Goal: Information Seeking & Learning: Learn about a topic

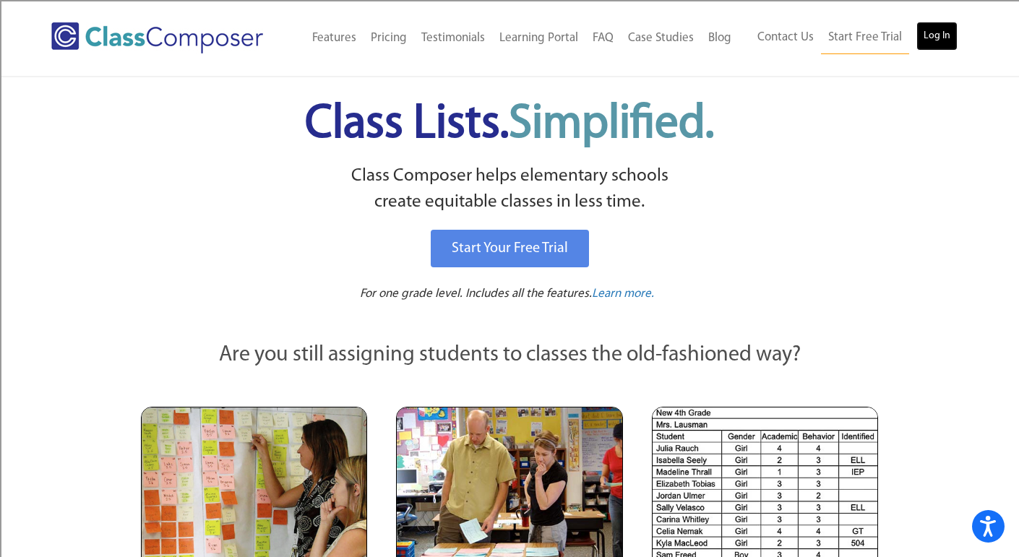
click at [940, 37] on link "Log In" at bounding box center [936, 36] width 41 height 29
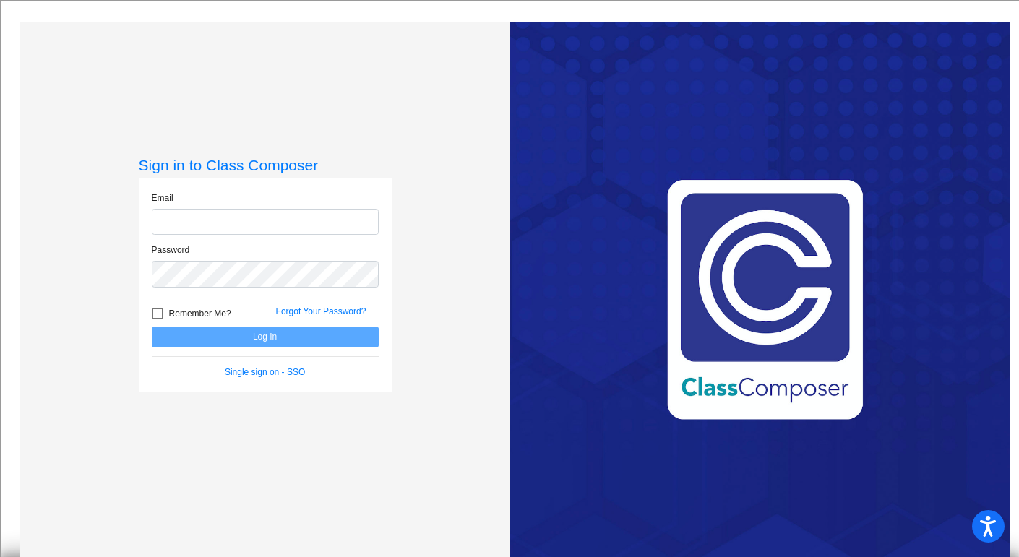
type input "[EMAIL_ADDRESS][DOMAIN_NAME]"
click at [342, 337] on button "Log In" at bounding box center [265, 337] width 227 height 21
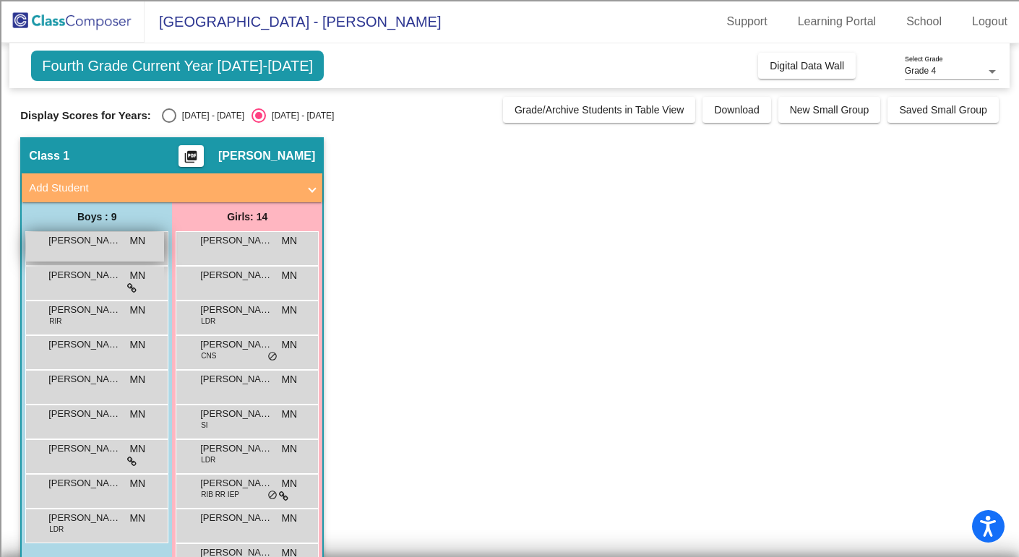
click at [72, 245] on span "[PERSON_NAME]" at bounding box center [84, 240] width 72 height 14
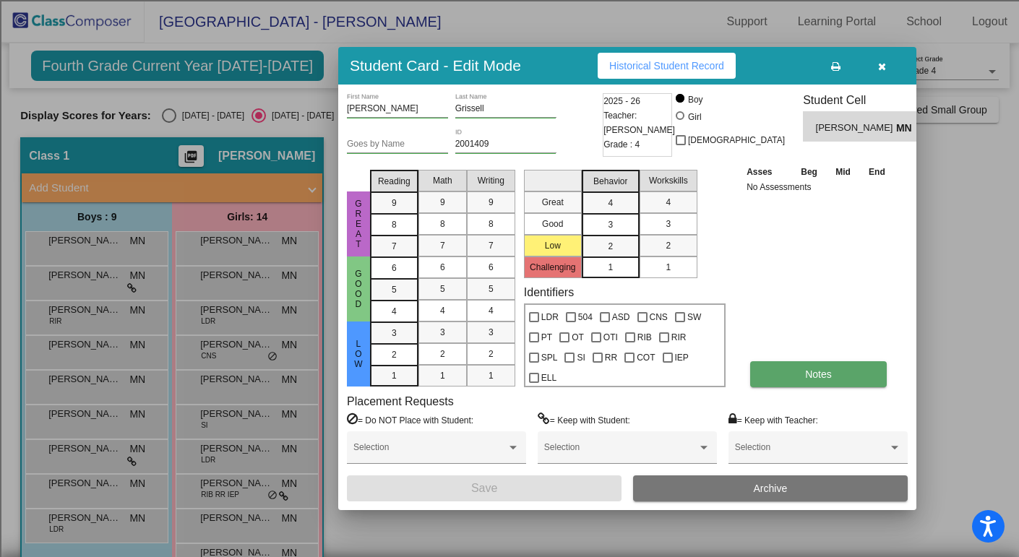
click at [786, 376] on button "Notes" at bounding box center [818, 374] width 137 height 26
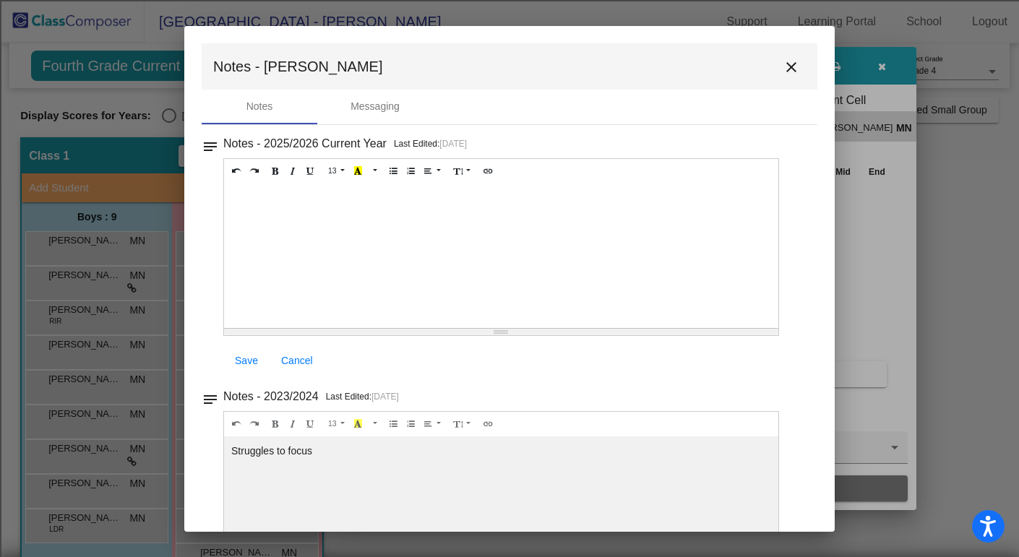
click at [783, 66] on mat-icon "close" at bounding box center [791, 67] width 17 height 17
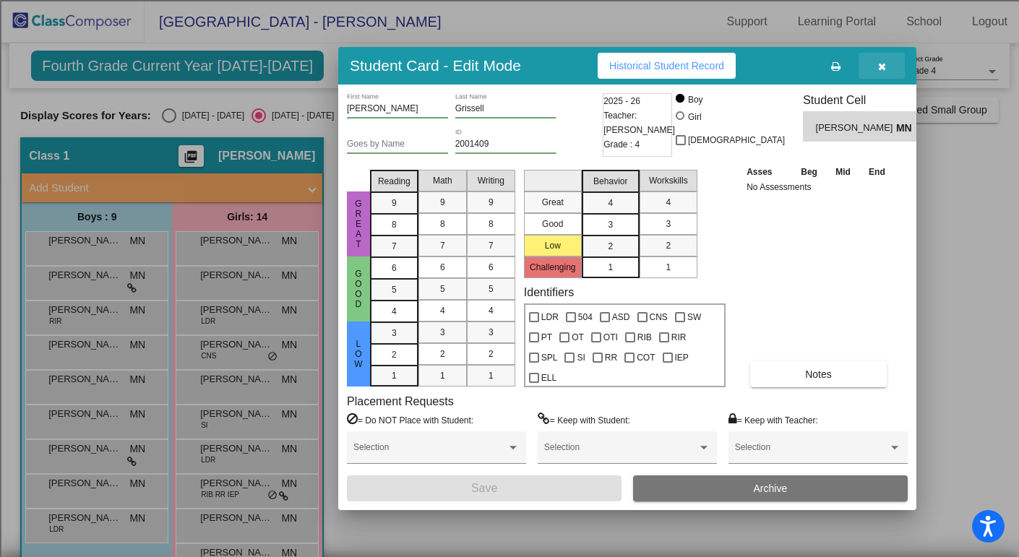
click at [882, 64] on icon "button" at bounding box center [882, 66] width 8 height 10
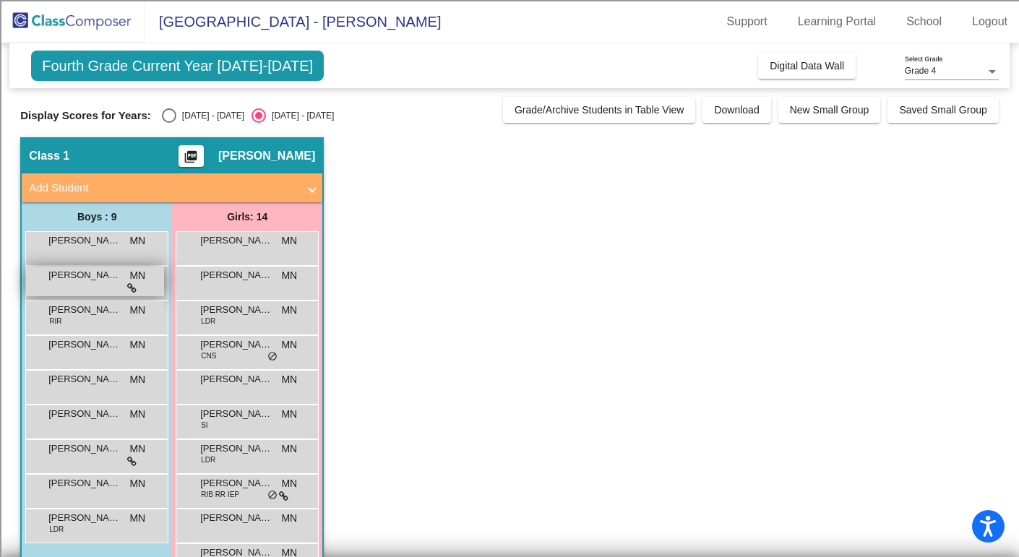
click at [45, 274] on div "[PERSON_NAME] MN lock do_not_disturb_alt" at bounding box center [95, 282] width 138 height 30
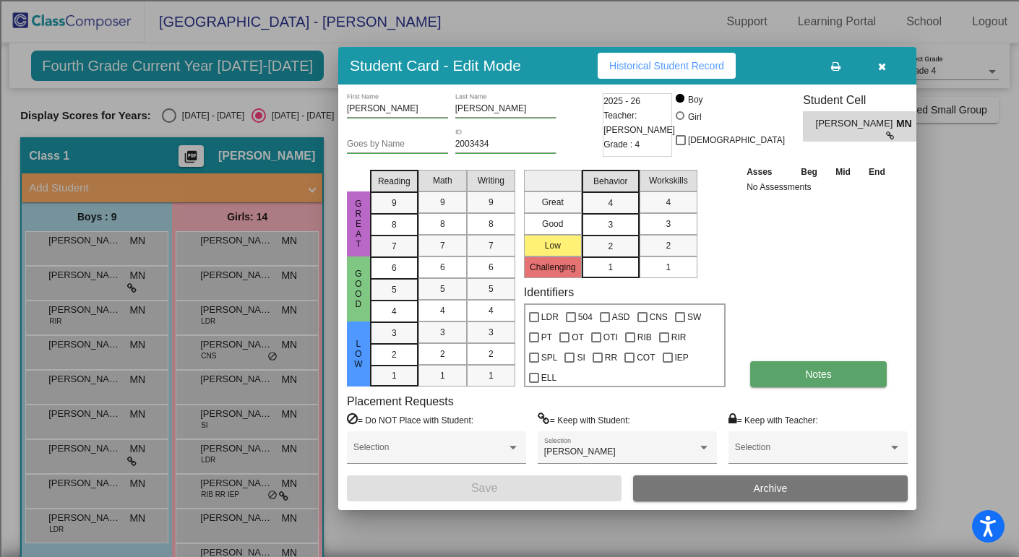
click at [836, 366] on button "Notes" at bounding box center [818, 374] width 137 height 26
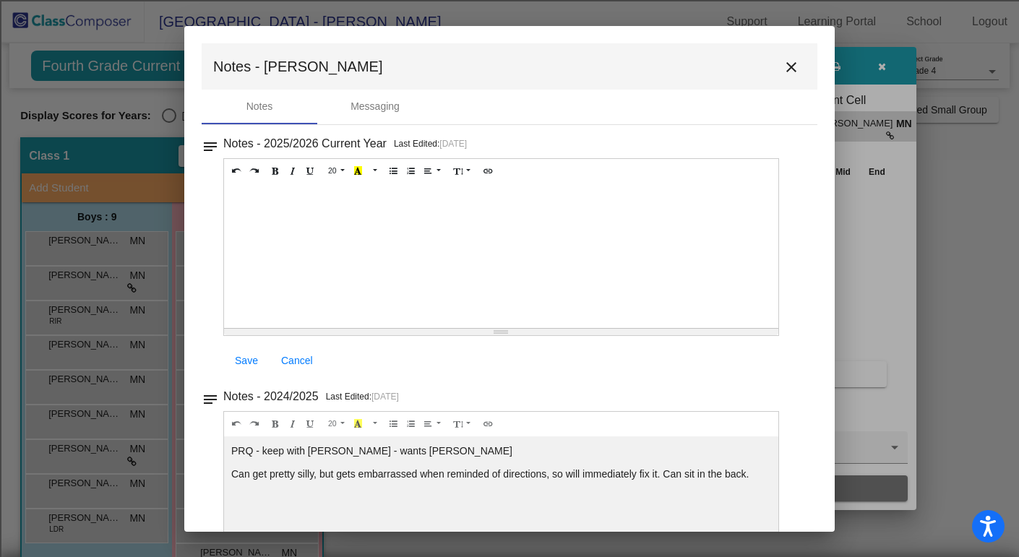
click at [783, 69] on mat-icon "close" at bounding box center [791, 67] width 17 height 17
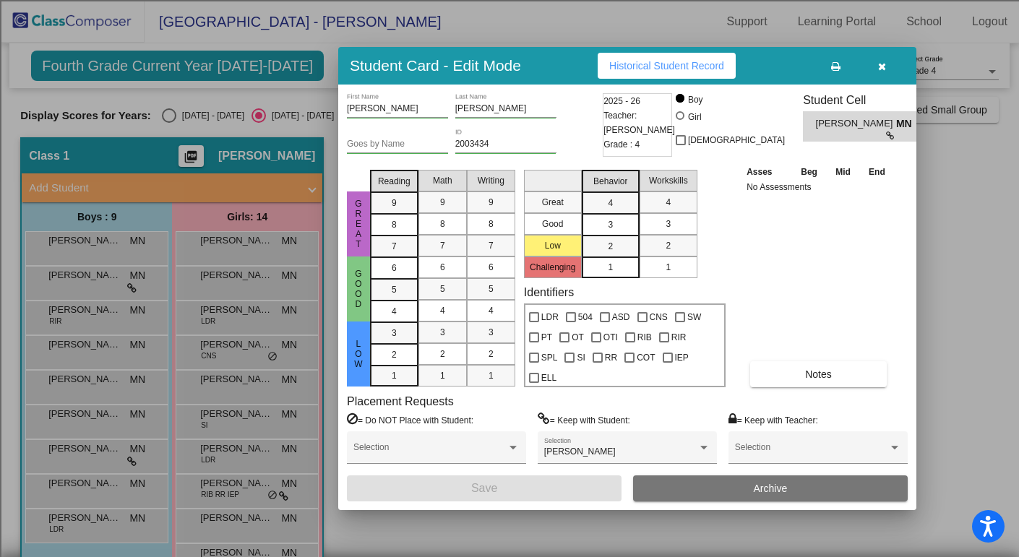
click at [882, 64] on icon "button" at bounding box center [882, 66] width 8 height 10
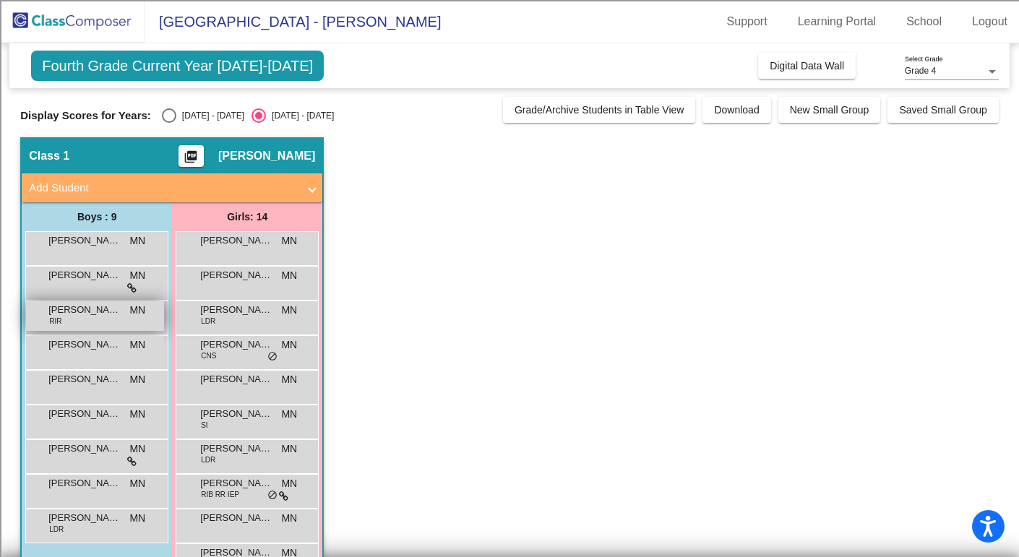
click at [78, 324] on div "[PERSON_NAME] RIR MN lock do_not_disturb_alt" at bounding box center [95, 316] width 138 height 30
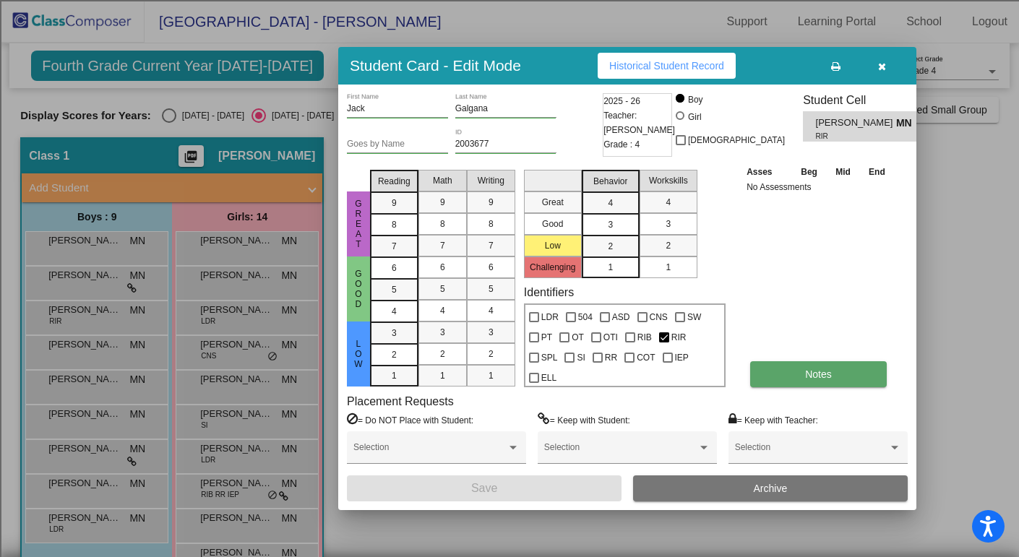
click at [791, 362] on button "Notes" at bounding box center [818, 374] width 137 height 26
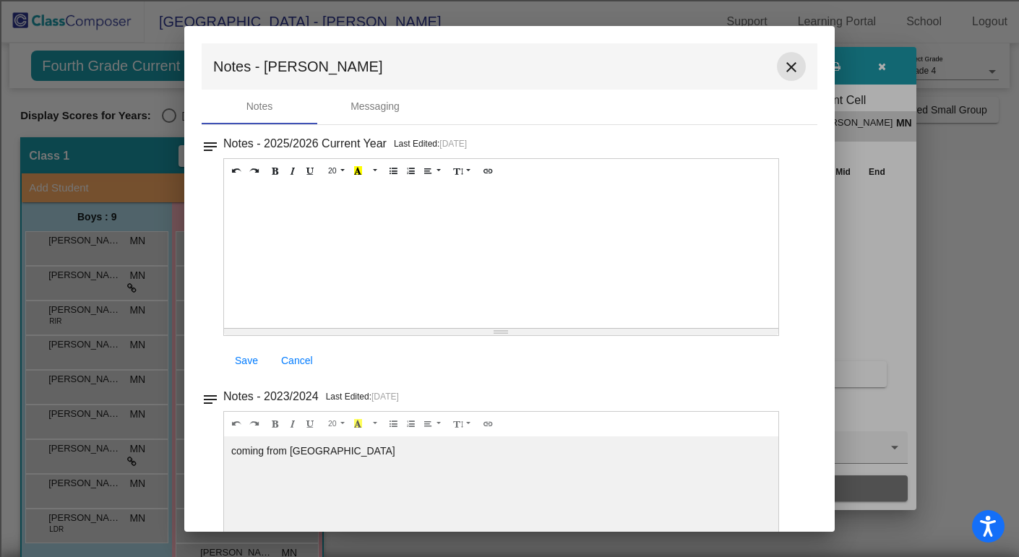
click at [783, 60] on mat-icon "close" at bounding box center [791, 67] width 17 height 17
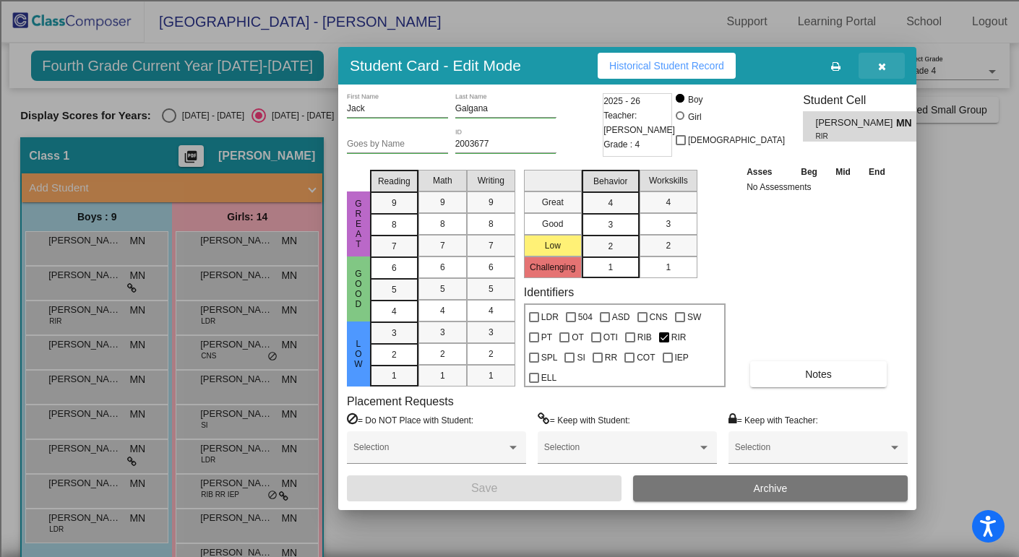
click at [880, 69] on icon "button" at bounding box center [882, 66] width 8 height 10
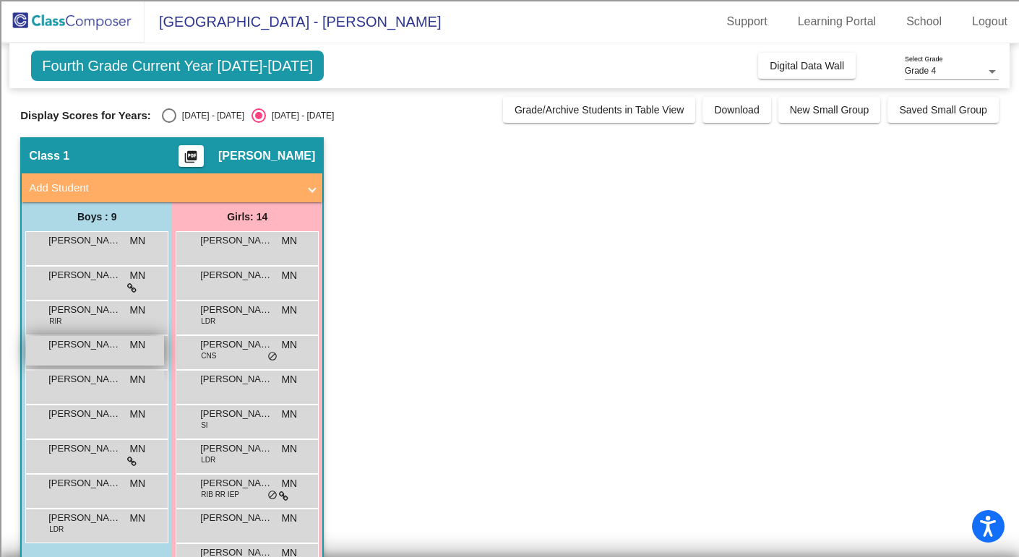
click at [62, 359] on div "[PERSON_NAME] [PERSON_NAME] MN lock do_not_disturb_alt" at bounding box center [95, 351] width 138 height 30
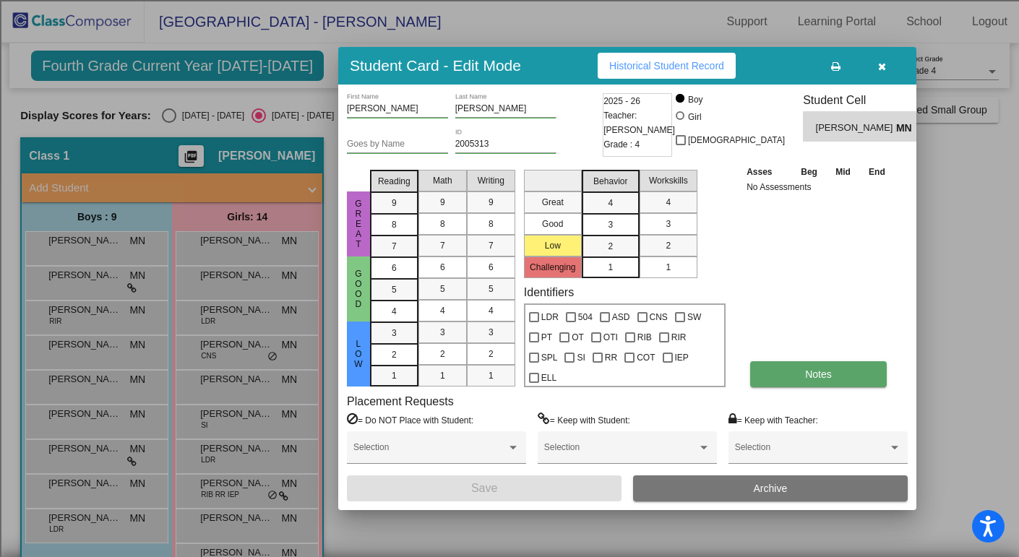
click at [822, 379] on button "Notes" at bounding box center [818, 374] width 137 height 26
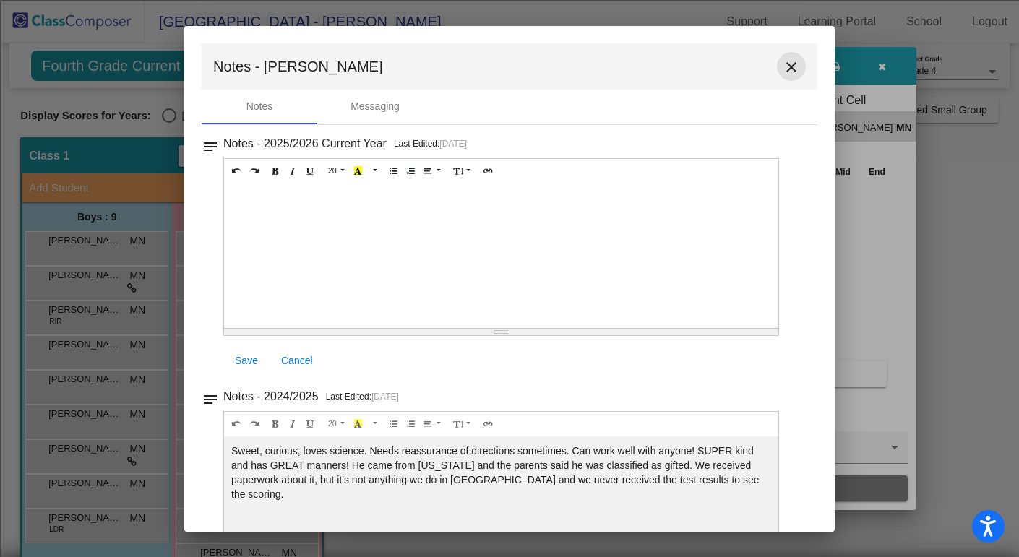
click at [788, 64] on mat-icon "close" at bounding box center [791, 67] width 17 height 17
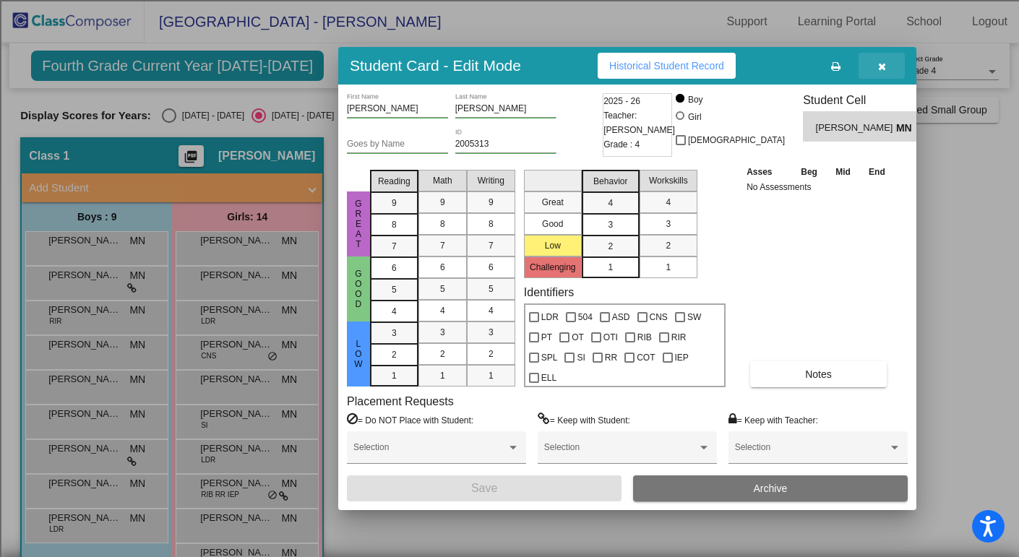
click at [884, 63] on icon "button" at bounding box center [882, 66] width 8 height 10
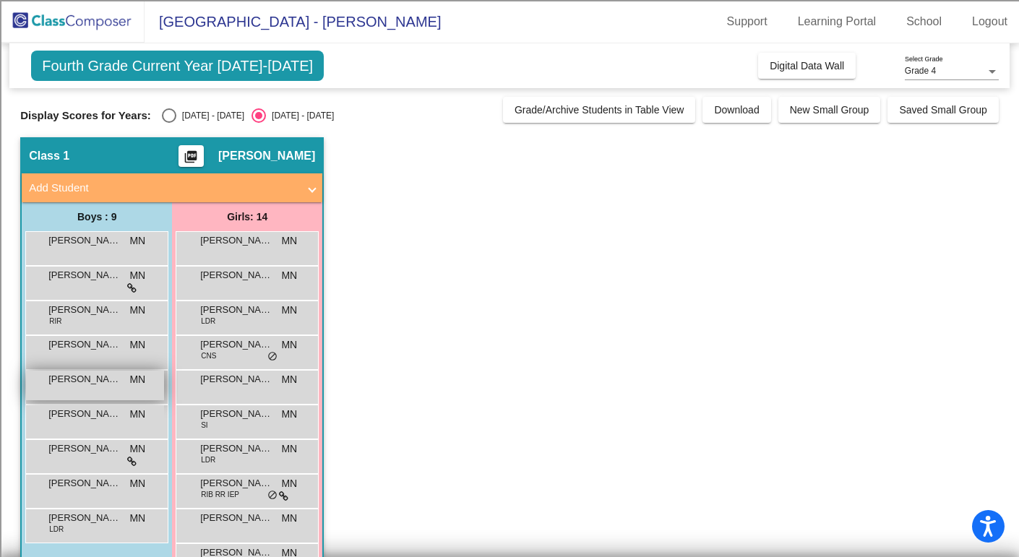
click at [83, 390] on div "[PERSON_NAME] MN lock do_not_disturb_alt" at bounding box center [95, 386] width 138 height 30
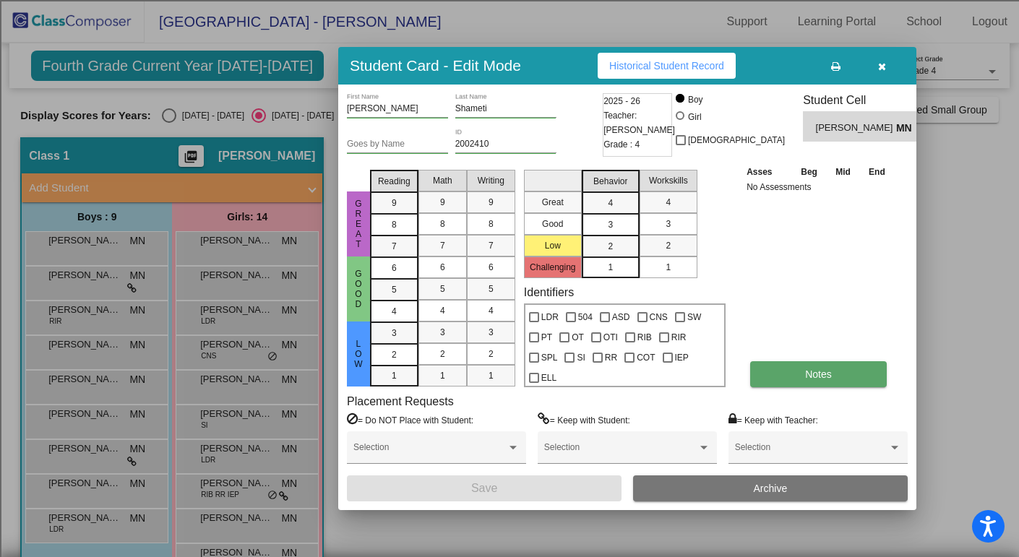
click at [776, 369] on button "Notes" at bounding box center [818, 374] width 137 height 26
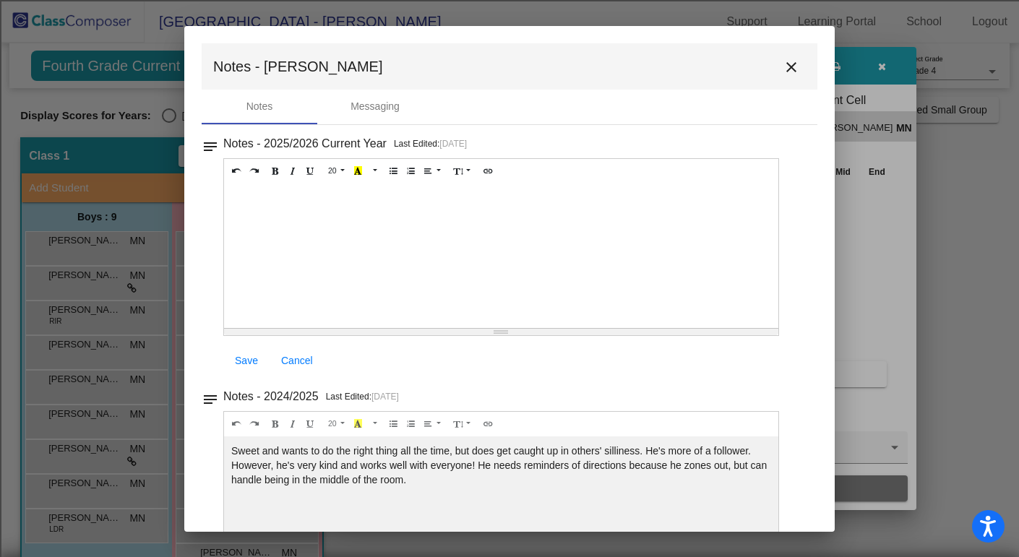
click at [783, 62] on mat-icon "close" at bounding box center [791, 67] width 17 height 17
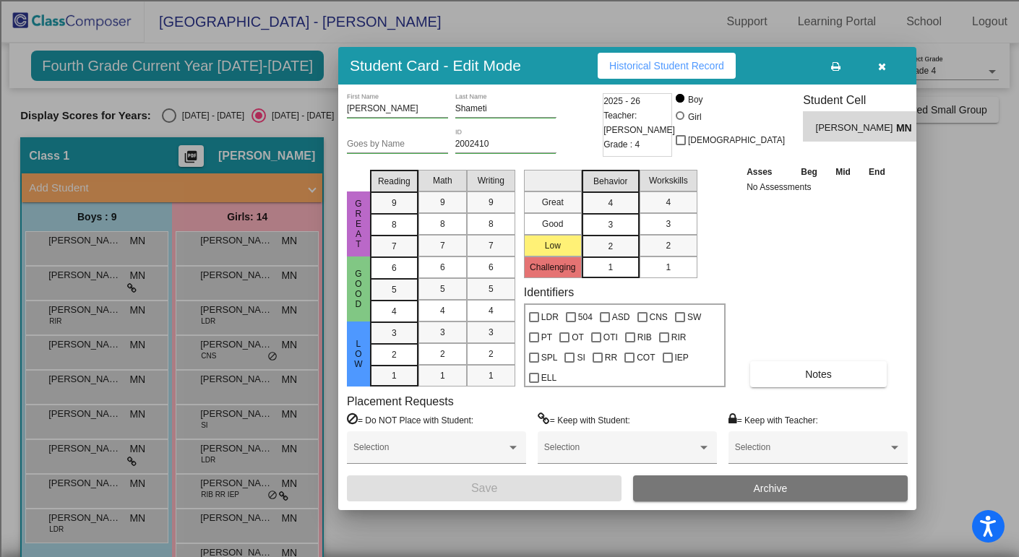
click at [881, 67] on icon "button" at bounding box center [882, 66] width 8 height 10
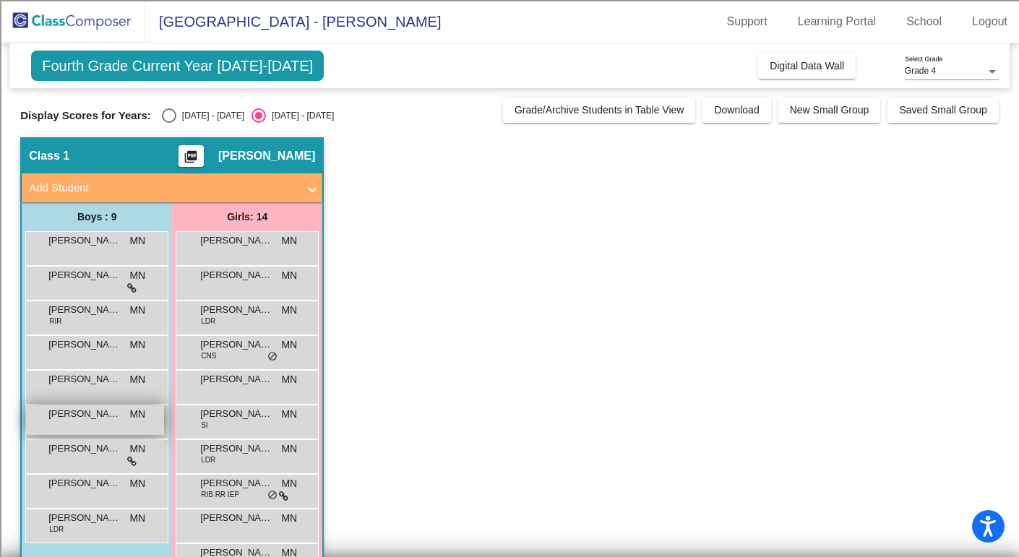
click at [90, 421] on div "[PERSON_NAME] MN lock do_not_disturb_alt" at bounding box center [95, 420] width 138 height 30
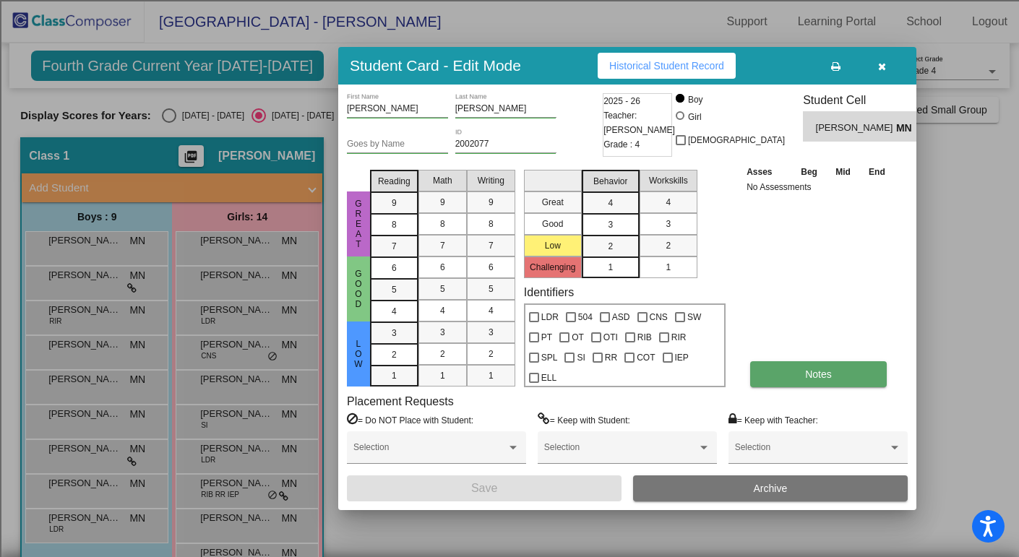
click at [768, 383] on button "Notes" at bounding box center [818, 374] width 137 height 26
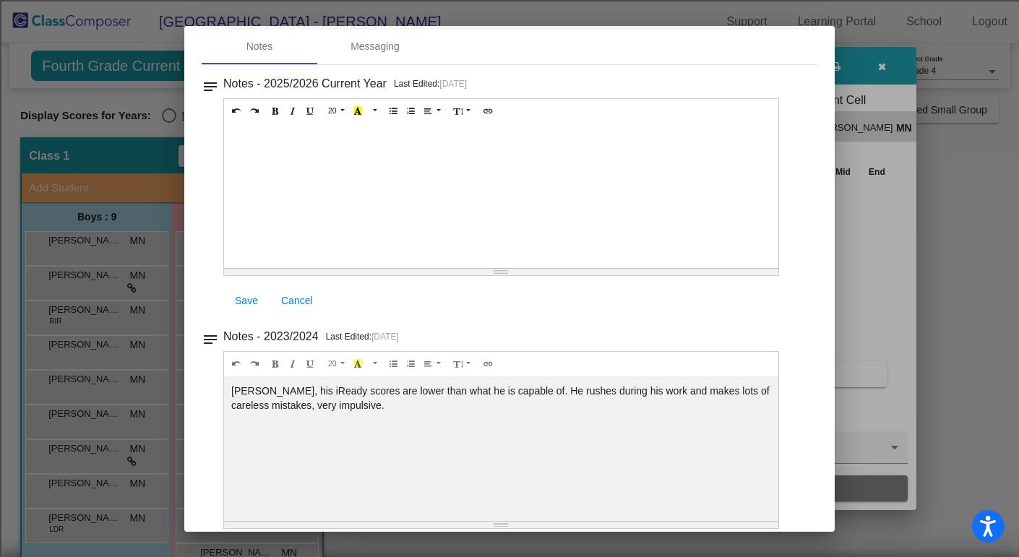
scroll to position [42, 0]
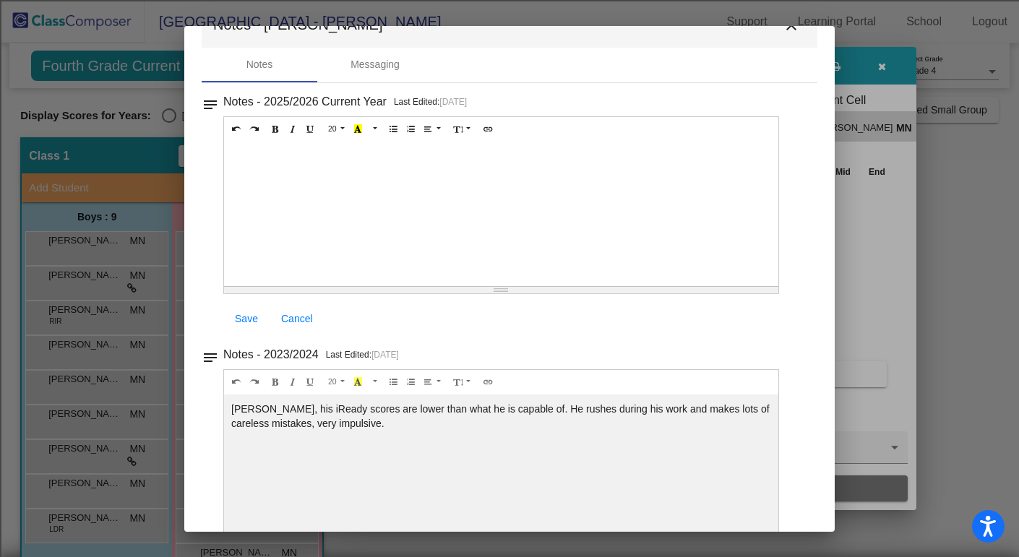
click at [785, 28] on mat-icon "close" at bounding box center [791, 25] width 17 height 17
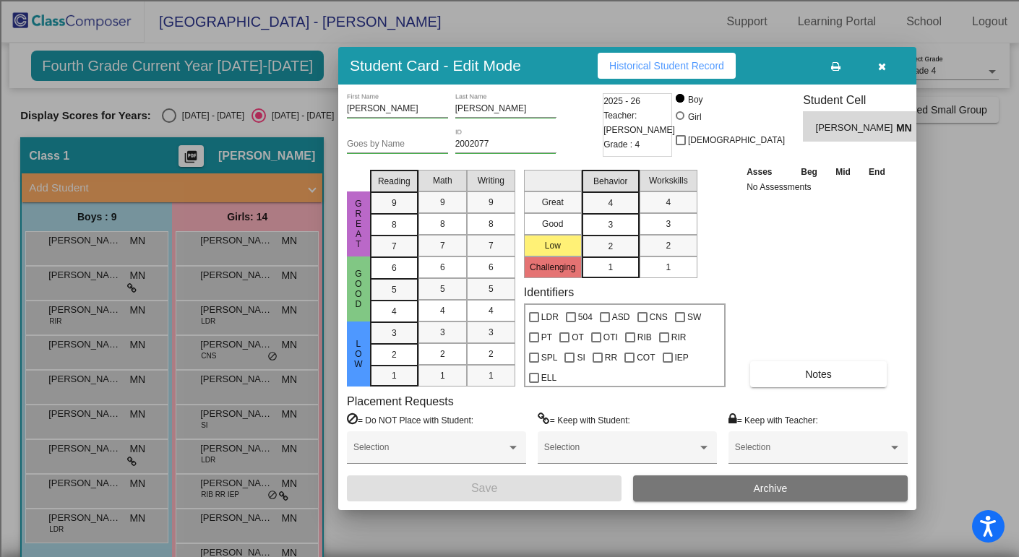
click at [882, 68] on icon "button" at bounding box center [882, 66] width 8 height 10
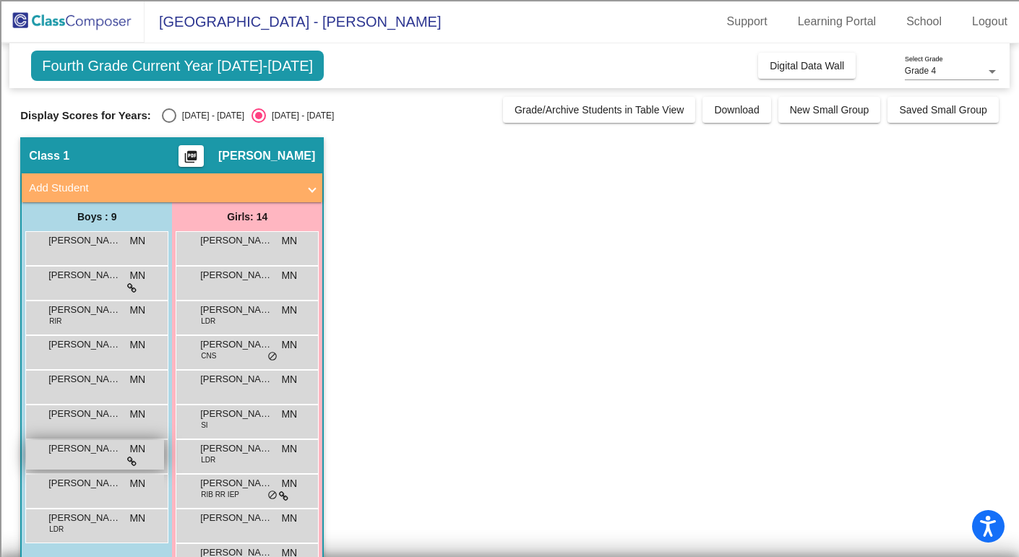
click at [78, 458] on div "[PERSON_NAME] MN lock do_not_disturb_alt" at bounding box center [95, 455] width 138 height 30
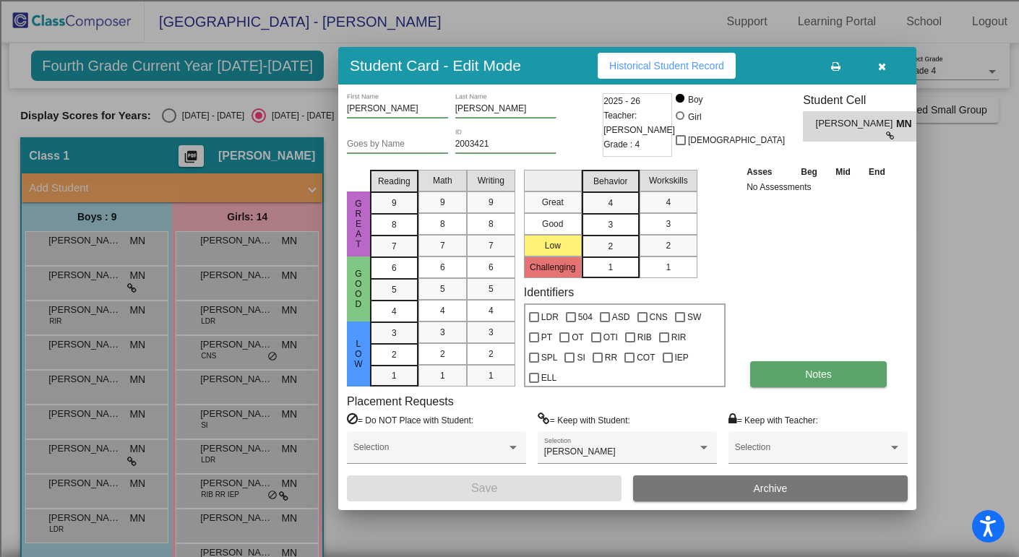
click at [783, 368] on button "Notes" at bounding box center [818, 374] width 137 height 26
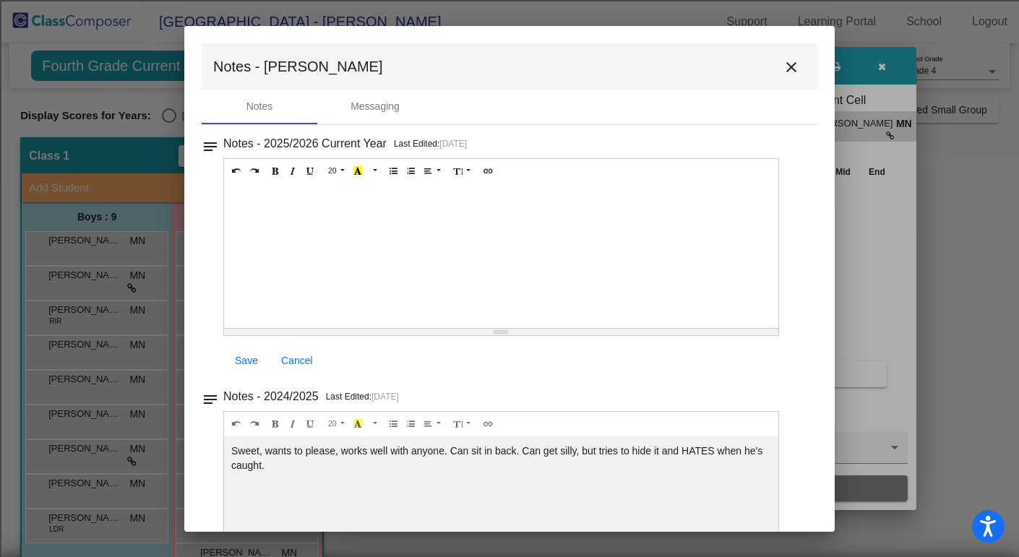
click at [783, 68] on mat-icon "close" at bounding box center [791, 67] width 17 height 17
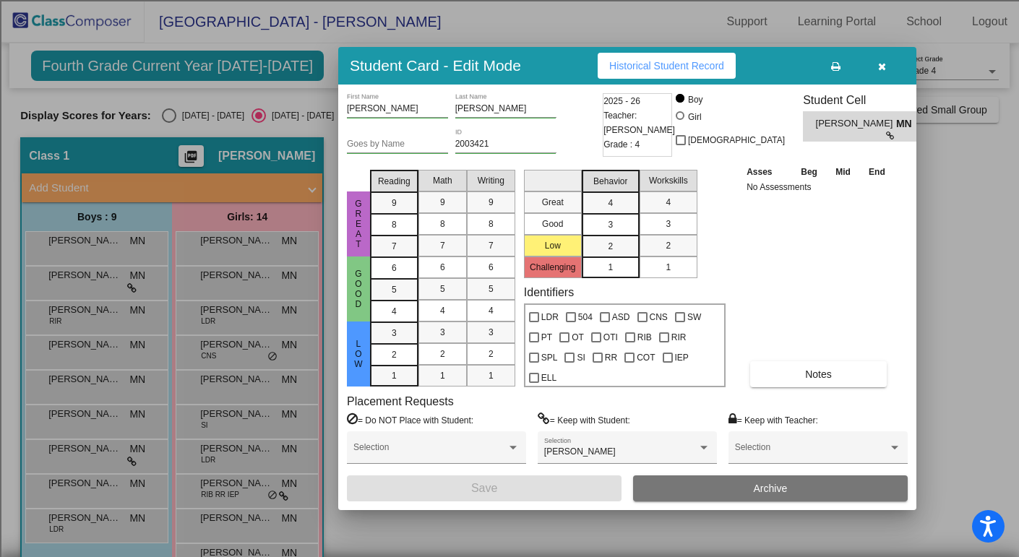
click at [882, 69] on icon "button" at bounding box center [882, 66] width 8 height 10
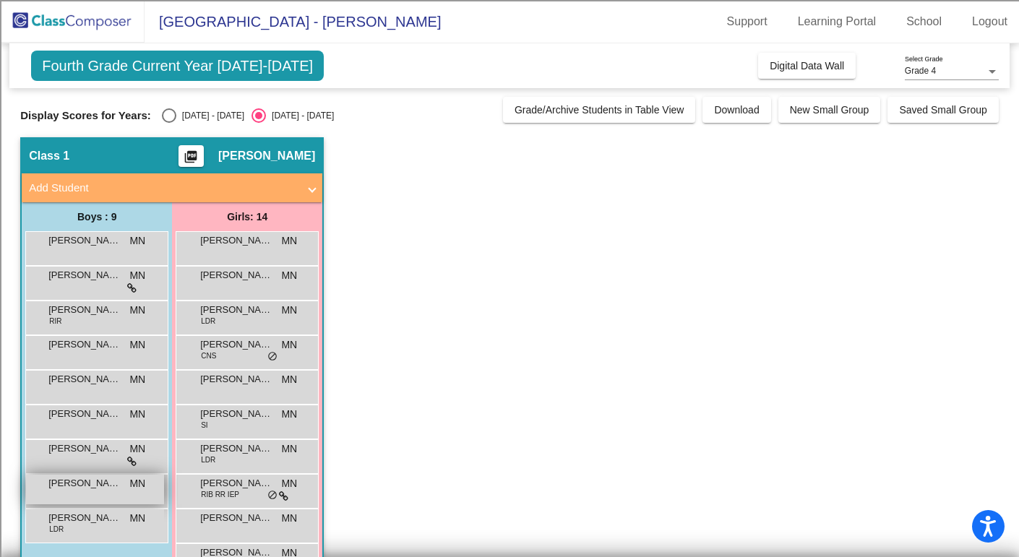
click at [85, 491] on div "[PERSON_NAME] MN lock do_not_disturb_alt" at bounding box center [95, 490] width 138 height 30
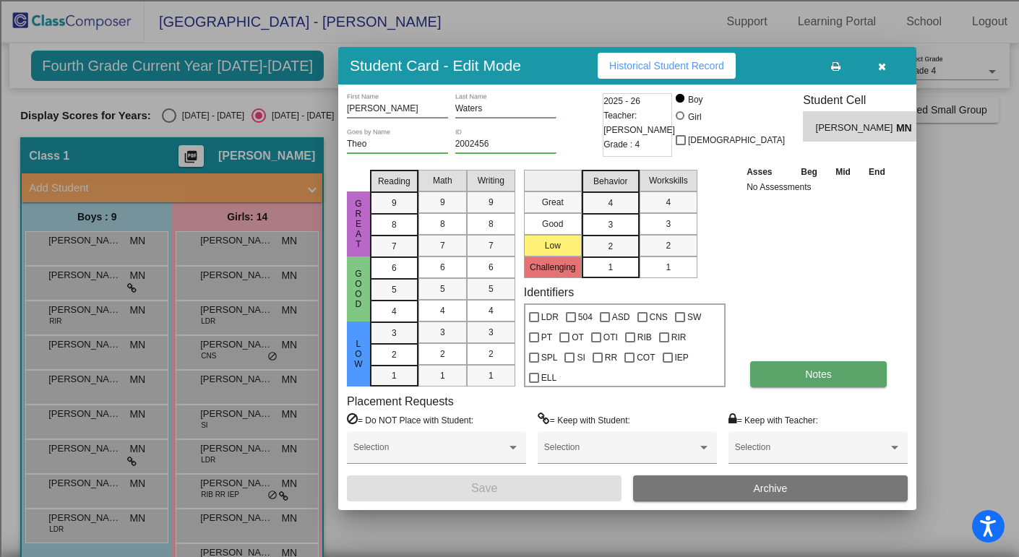
click at [831, 371] on span "Notes" at bounding box center [818, 375] width 27 height 12
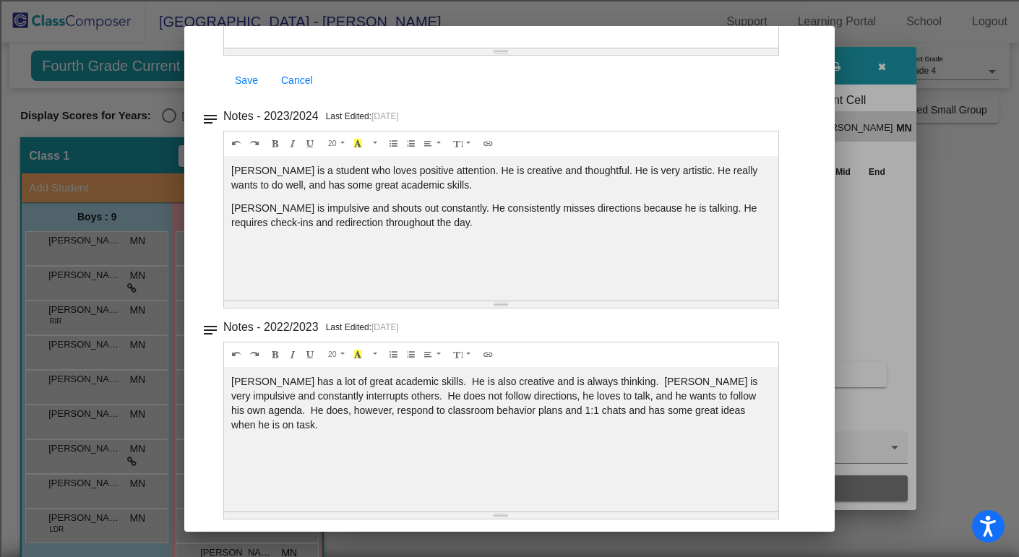
scroll to position [0, 0]
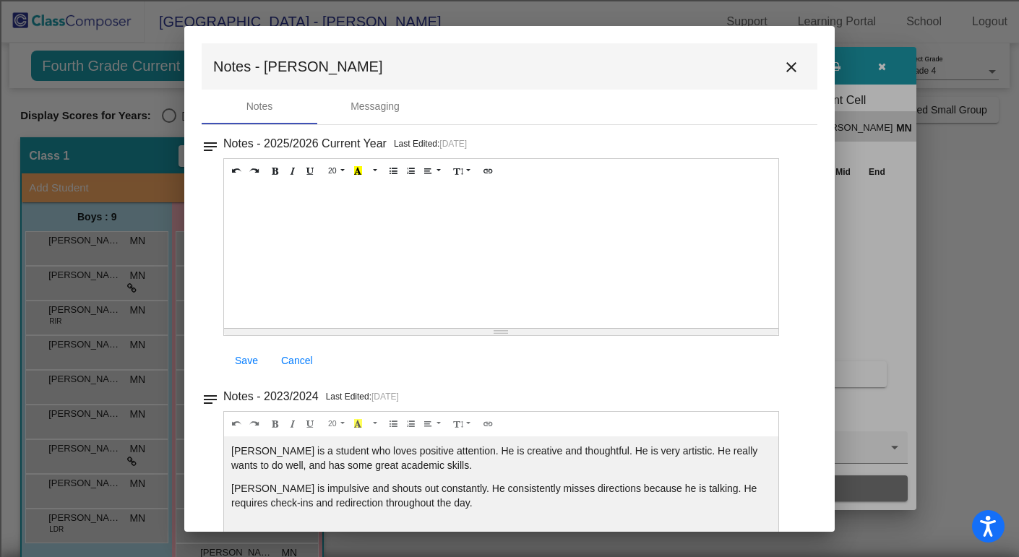
click at [768, 67] on mat-toolbar "Notes - [PERSON_NAME]" at bounding box center [510, 66] width 616 height 46
click at [783, 66] on mat-icon "close" at bounding box center [791, 67] width 17 height 17
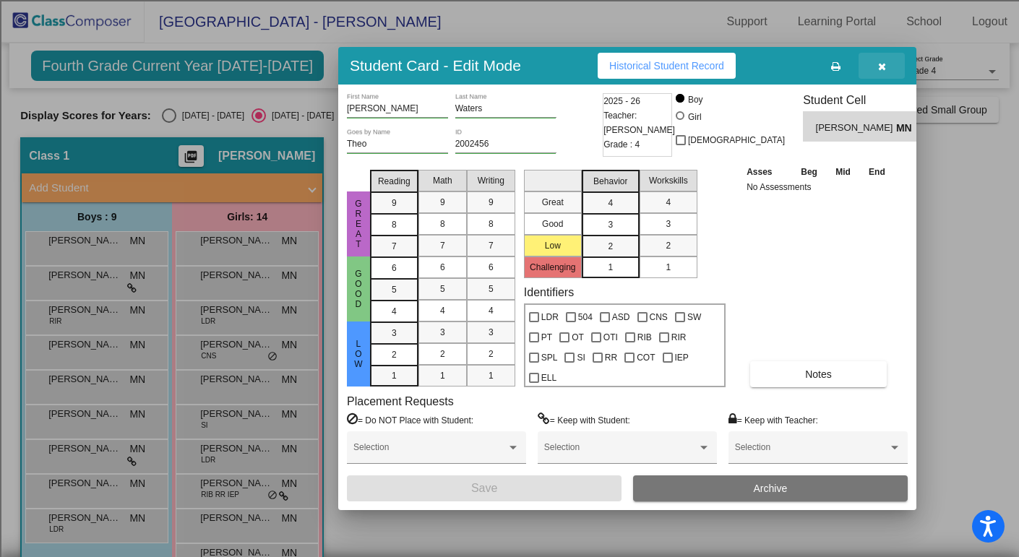
click at [882, 69] on icon "button" at bounding box center [882, 66] width 8 height 10
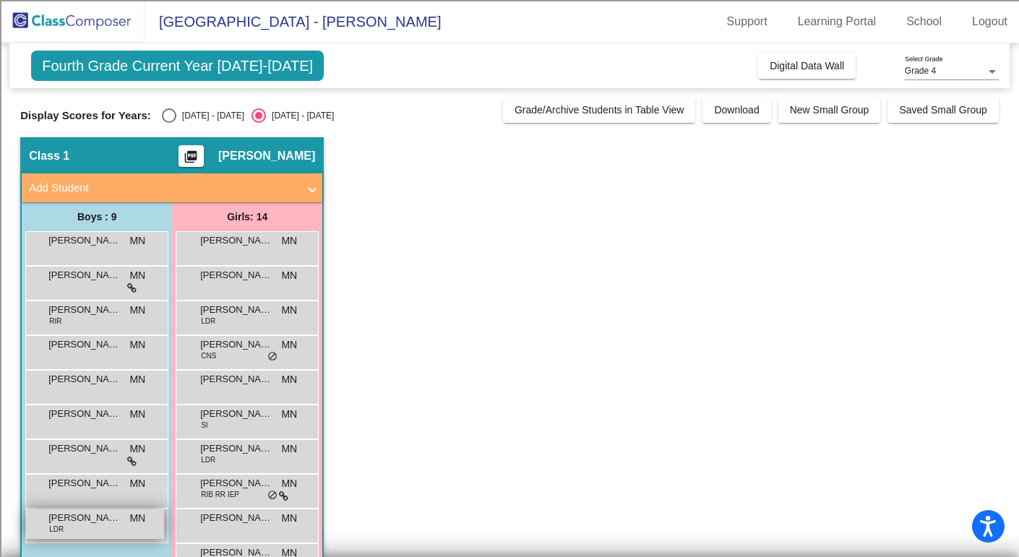
click at [92, 521] on span "[PERSON_NAME] (from SLI)" at bounding box center [84, 518] width 72 height 14
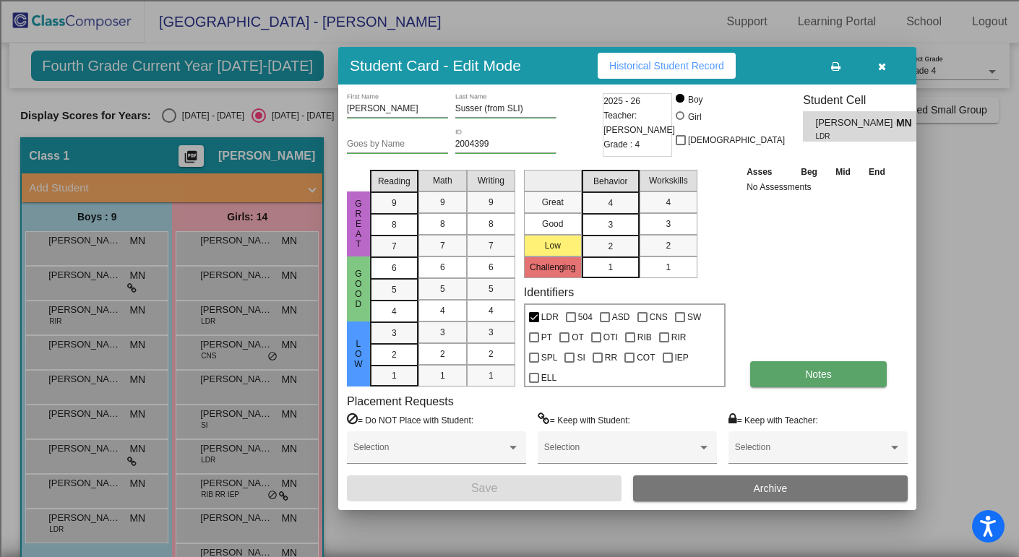
click at [778, 383] on button "Notes" at bounding box center [818, 374] width 137 height 26
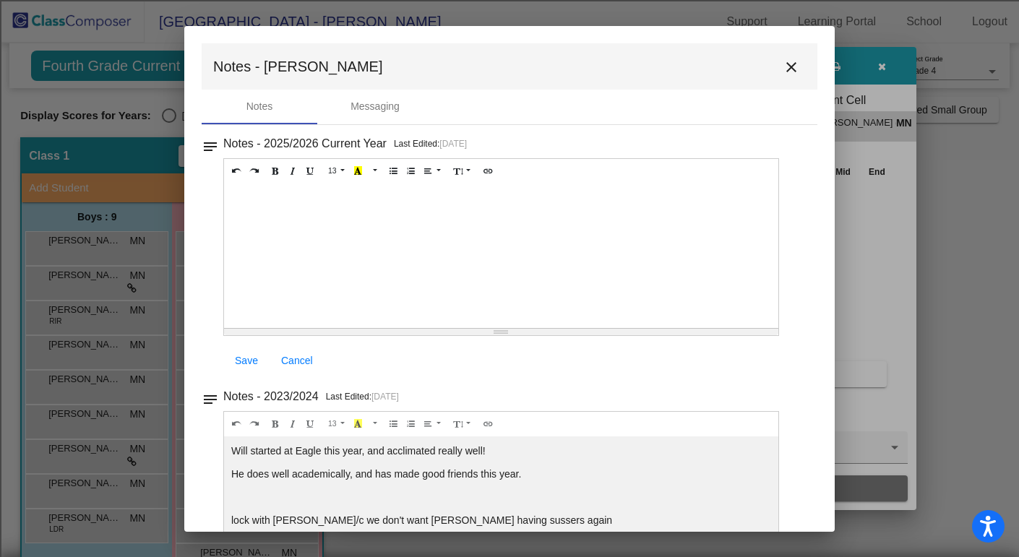
click at [793, 55] on mat-toolbar "Notes - [PERSON_NAME]" at bounding box center [510, 66] width 616 height 46
click at [783, 70] on mat-icon "close" at bounding box center [791, 67] width 17 height 17
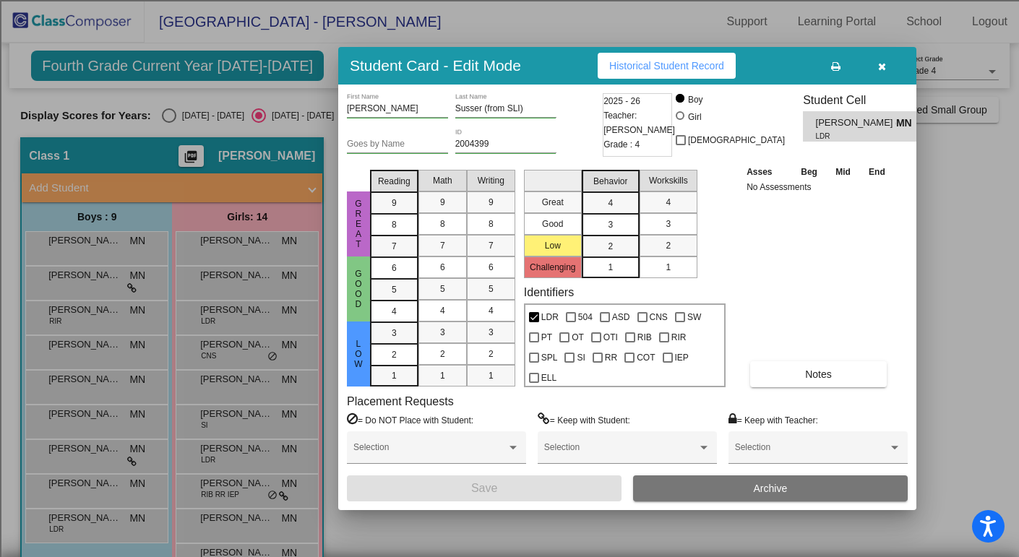
click at [882, 71] on icon "button" at bounding box center [882, 66] width 8 height 10
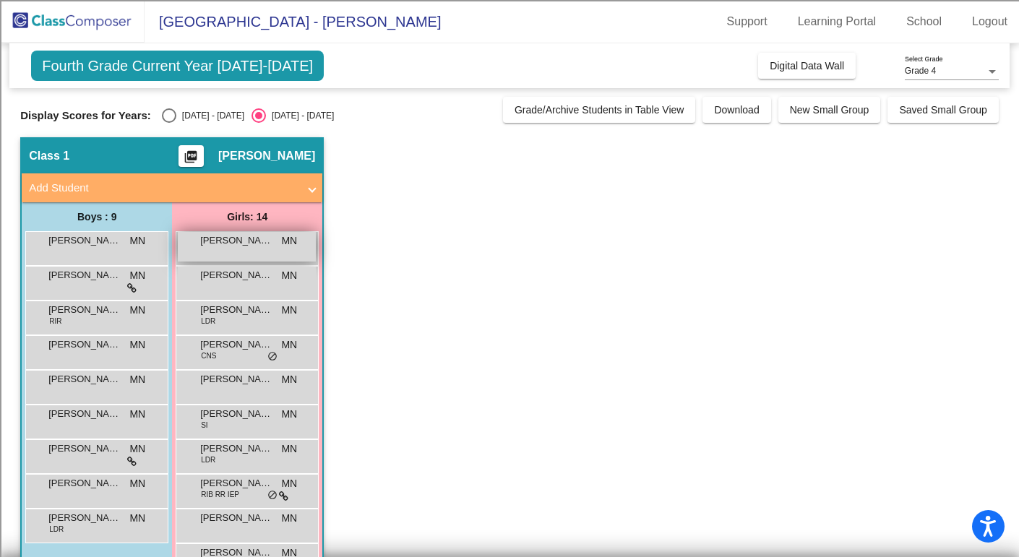
click at [239, 244] on span "[PERSON_NAME]" at bounding box center [236, 240] width 72 height 14
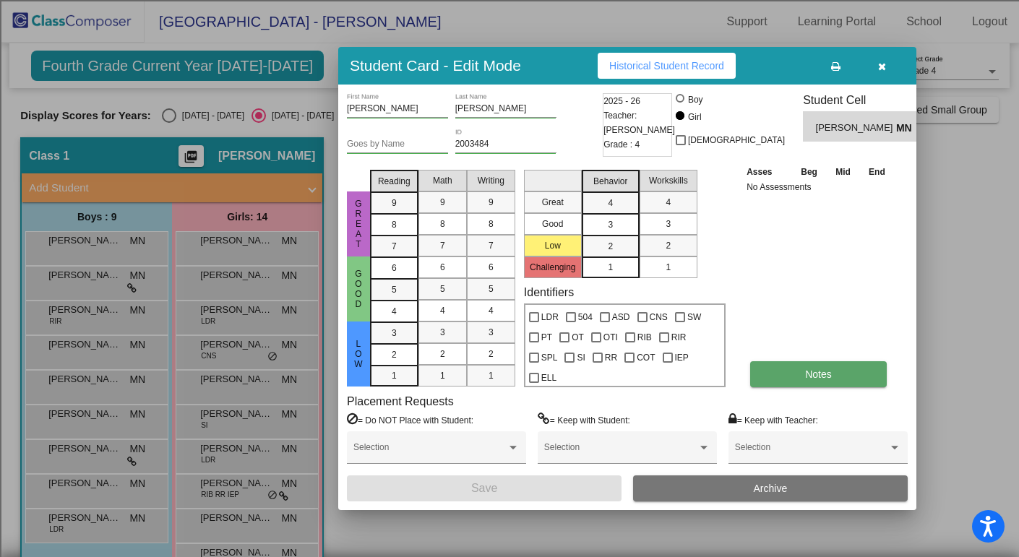
click at [830, 369] on span "Notes" at bounding box center [818, 375] width 27 height 12
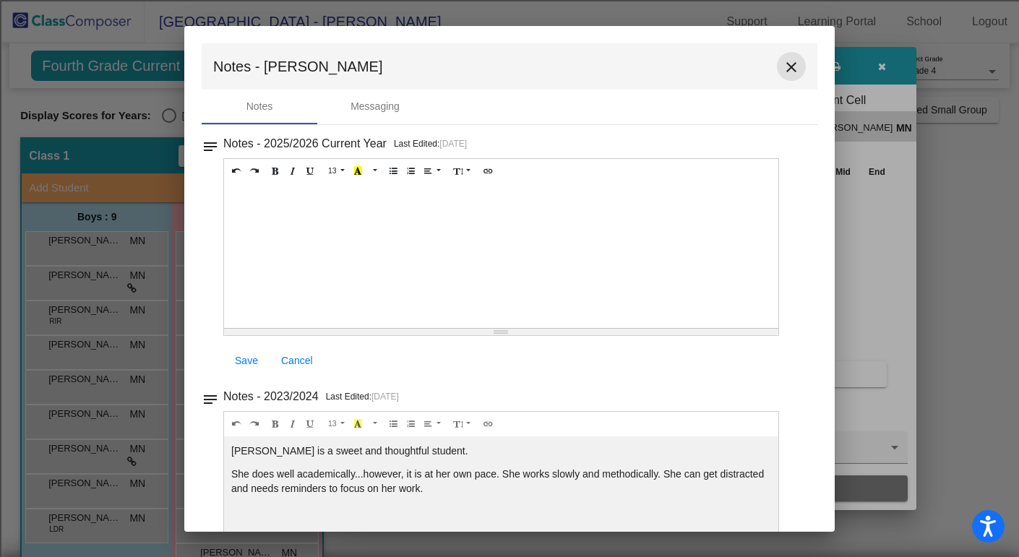
click at [786, 73] on mat-icon "close" at bounding box center [791, 67] width 17 height 17
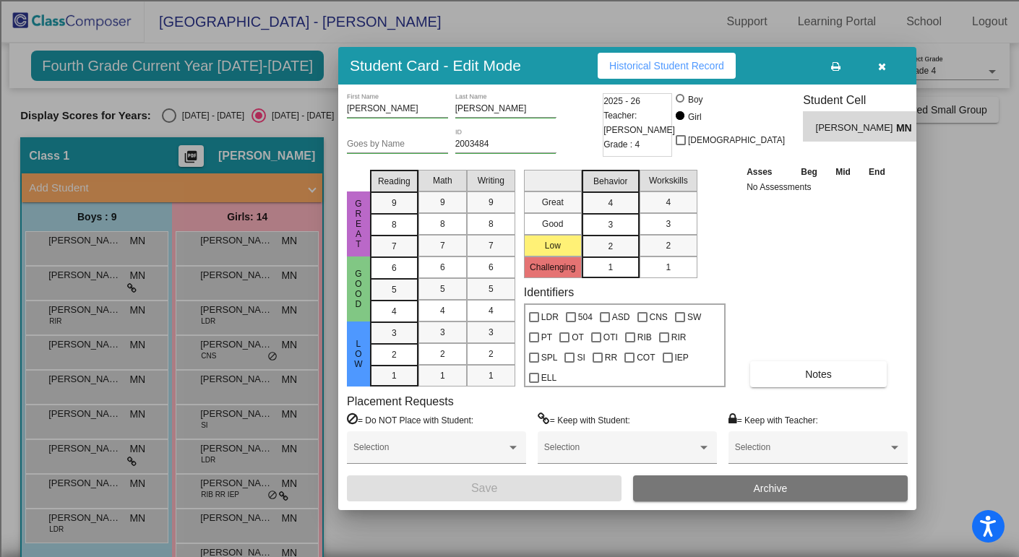
click at [881, 64] on icon "button" at bounding box center [882, 66] width 8 height 10
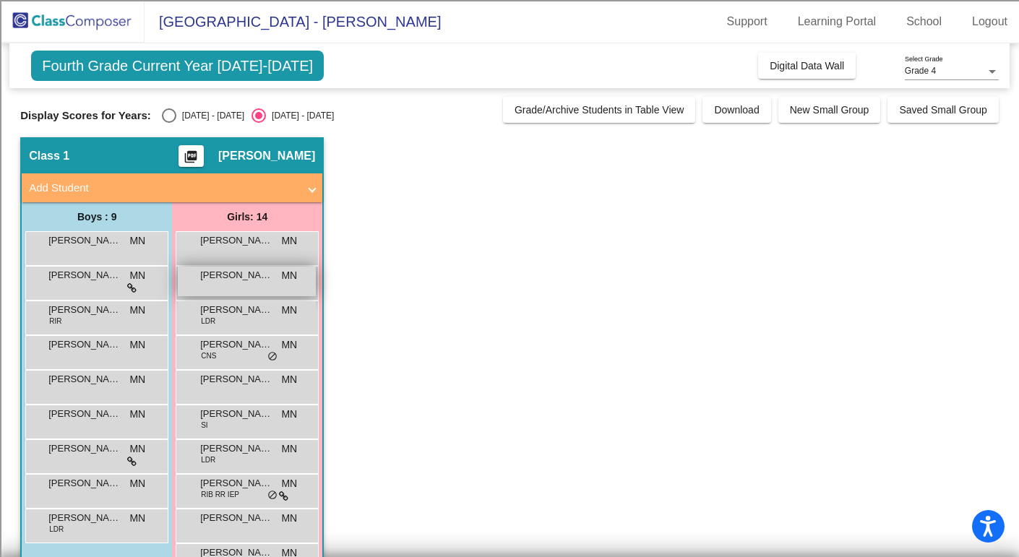
click at [250, 278] on span "[PERSON_NAME]" at bounding box center [236, 275] width 72 height 14
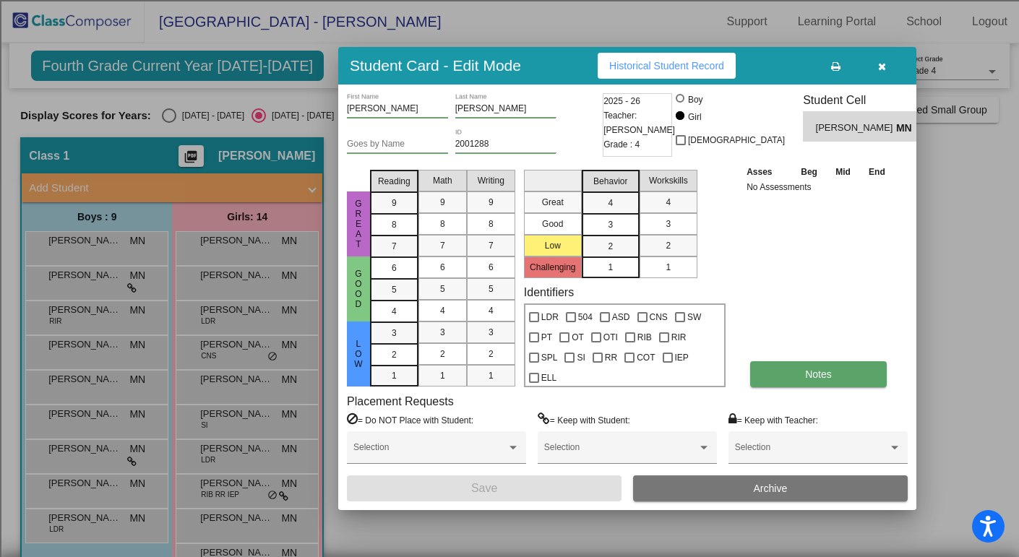
click at [866, 376] on button "Notes" at bounding box center [818, 374] width 137 height 26
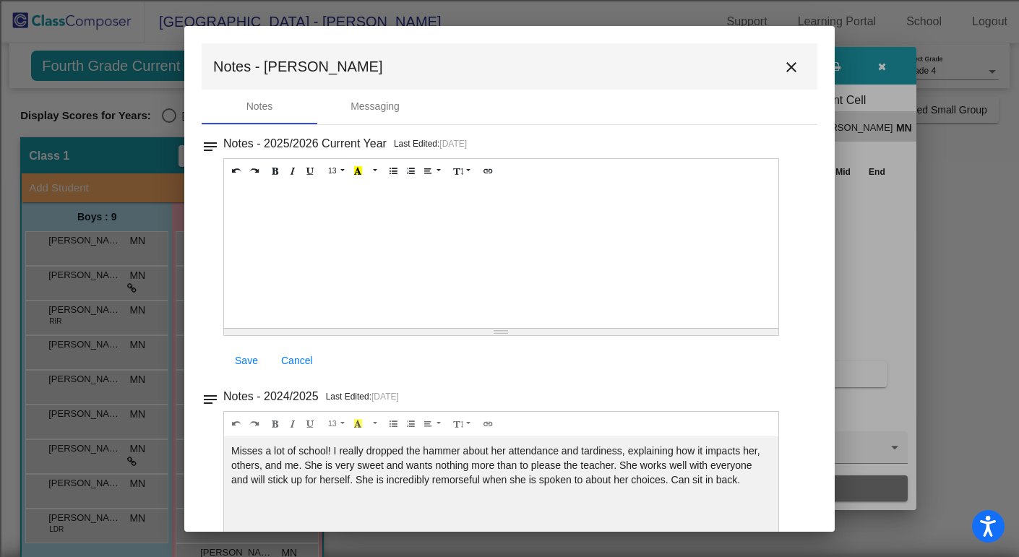
click at [785, 68] on mat-icon "close" at bounding box center [791, 67] width 17 height 17
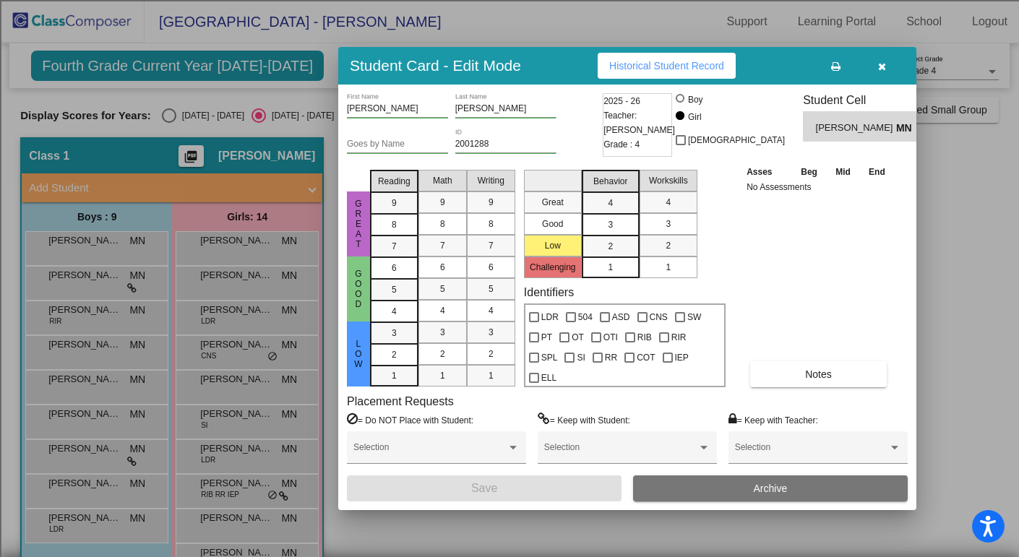
click at [882, 67] on icon "button" at bounding box center [882, 66] width 8 height 10
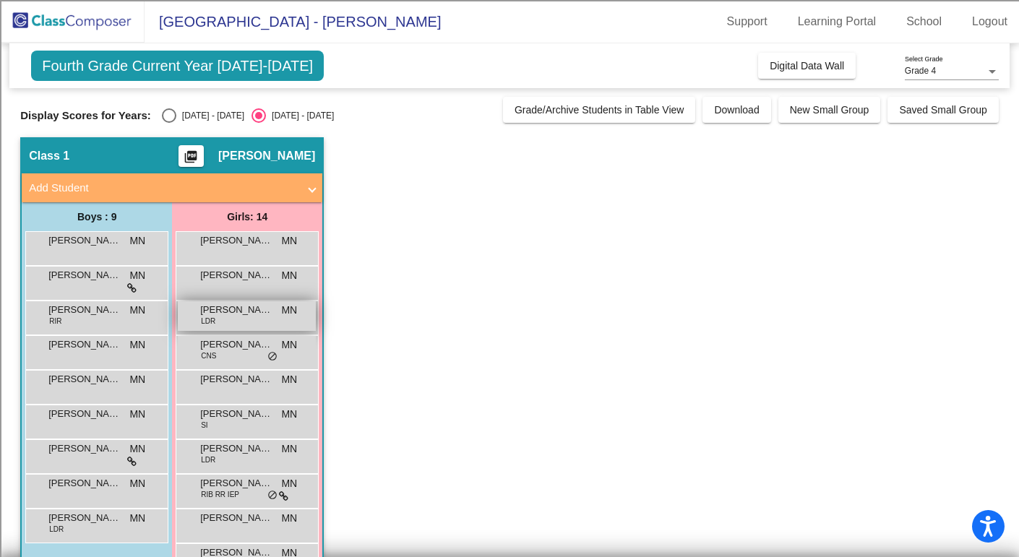
click at [254, 314] on span "[PERSON_NAME]" at bounding box center [236, 310] width 72 height 14
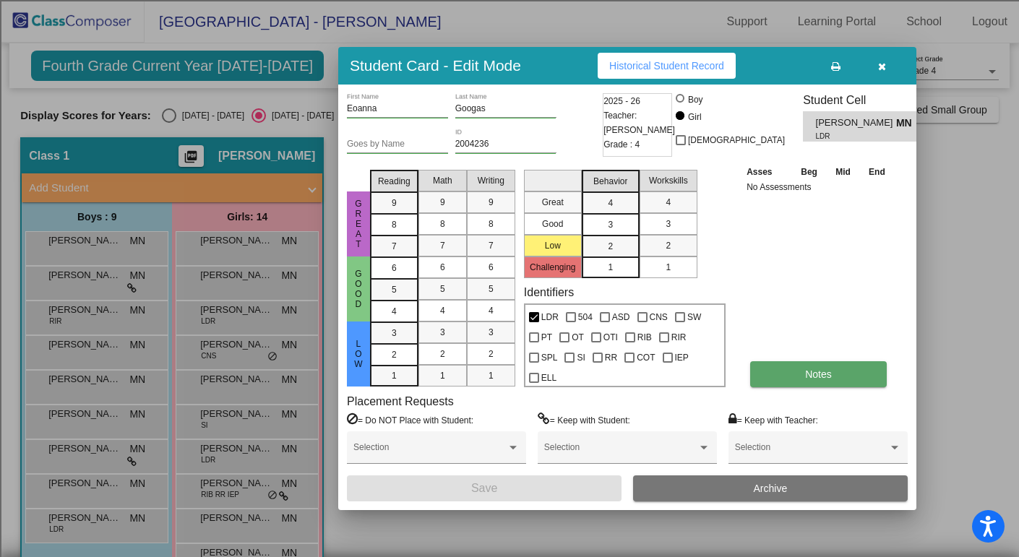
click at [829, 374] on span "Notes" at bounding box center [818, 375] width 27 height 12
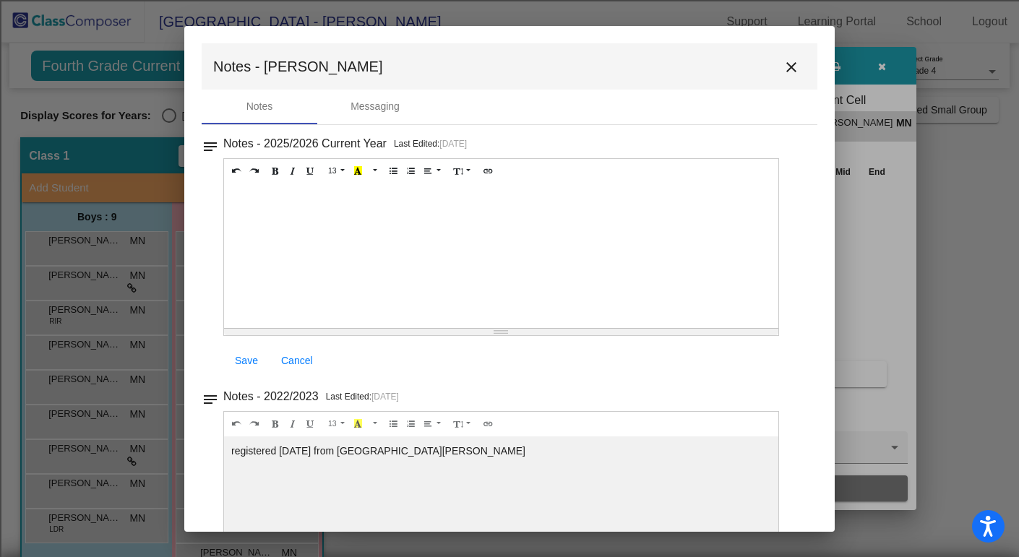
click at [785, 61] on mat-icon "close" at bounding box center [791, 67] width 17 height 17
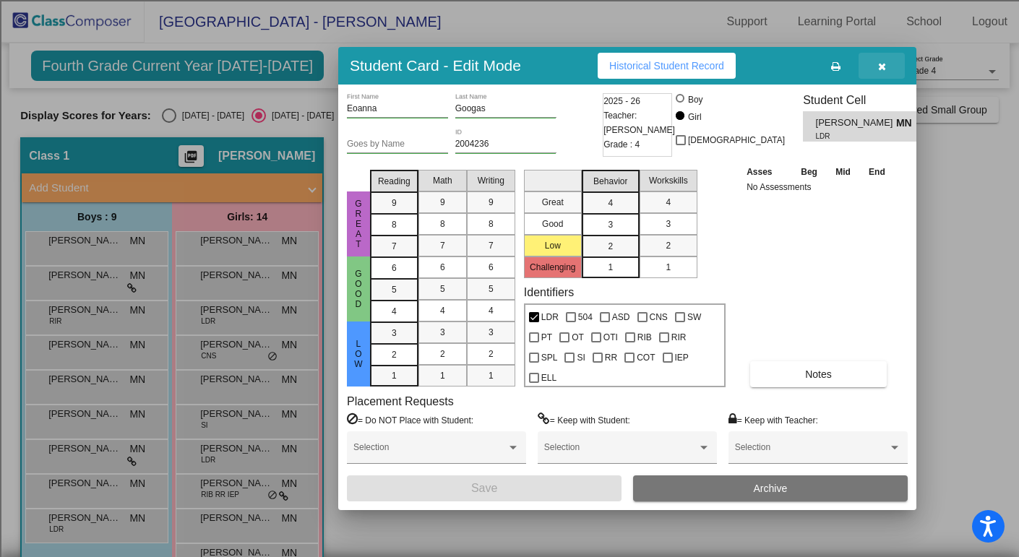
click at [883, 64] on icon "button" at bounding box center [882, 66] width 8 height 10
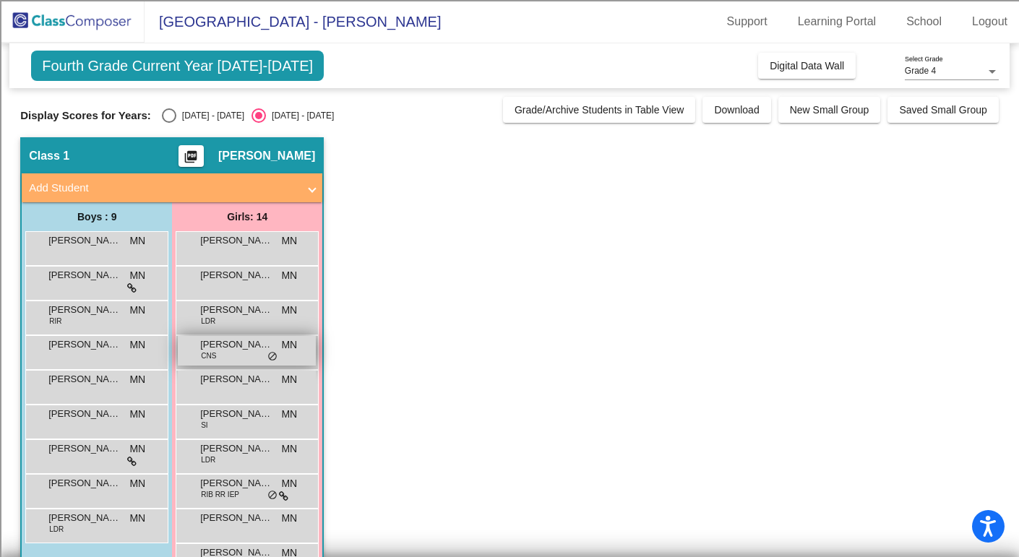
click at [215, 348] on span "[PERSON_NAME]" at bounding box center [236, 344] width 72 height 14
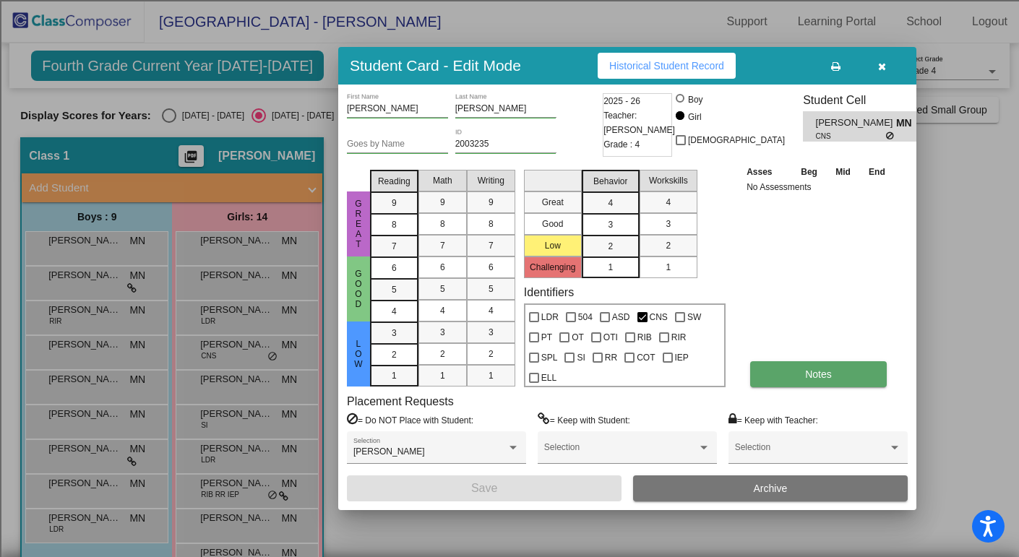
click at [772, 382] on button "Notes" at bounding box center [818, 374] width 137 height 26
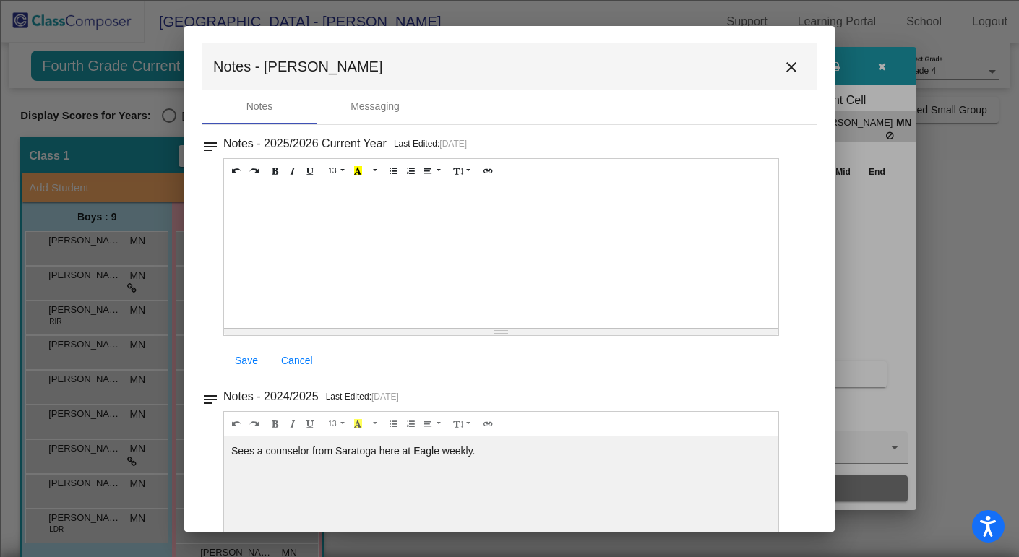
click at [788, 64] on mat-icon "close" at bounding box center [791, 67] width 17 height 17
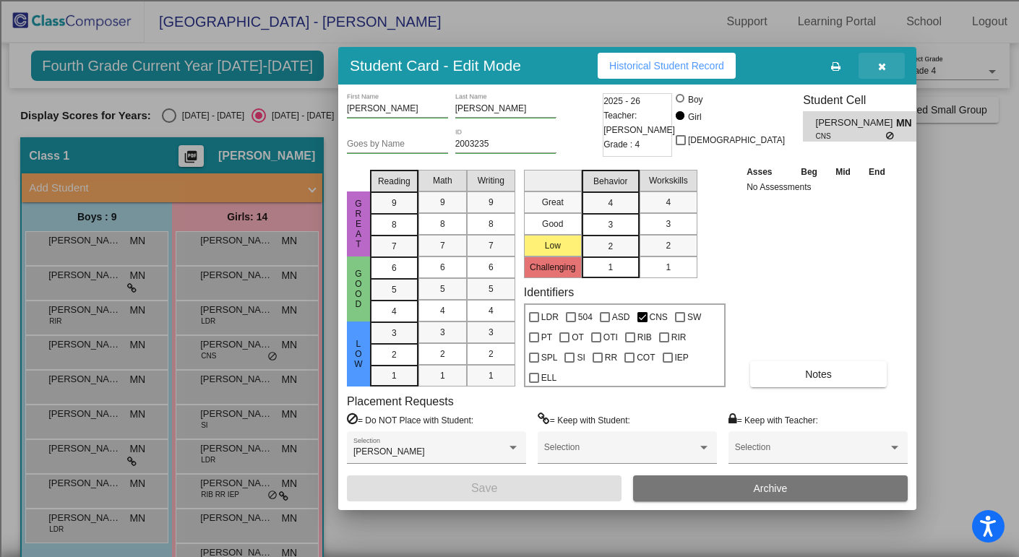
click at [884, 64] on icon "button" at bounding box center [882, 66] width 8 height 10
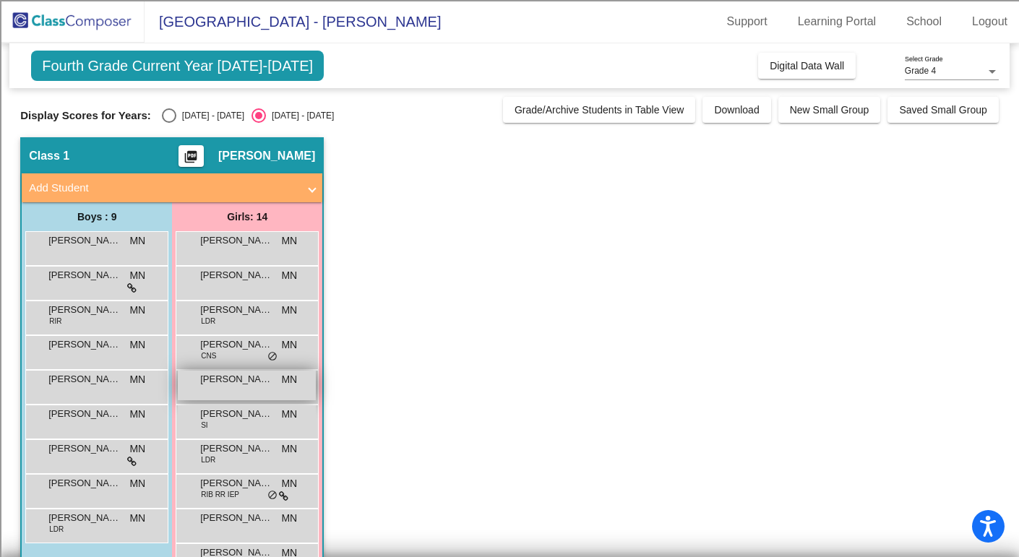
click at [241, 382] on span "[PERSON_NAME]" at bounding box center [236, 379] width 72 height 14
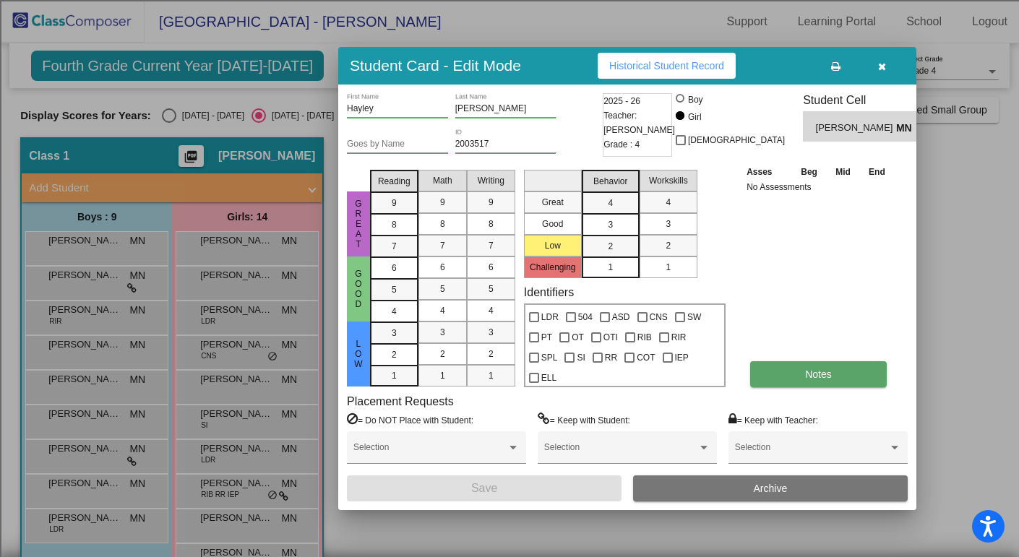
click at [799, 375] on button "Notes" at bounding box center [818, 374] width 137 height 26
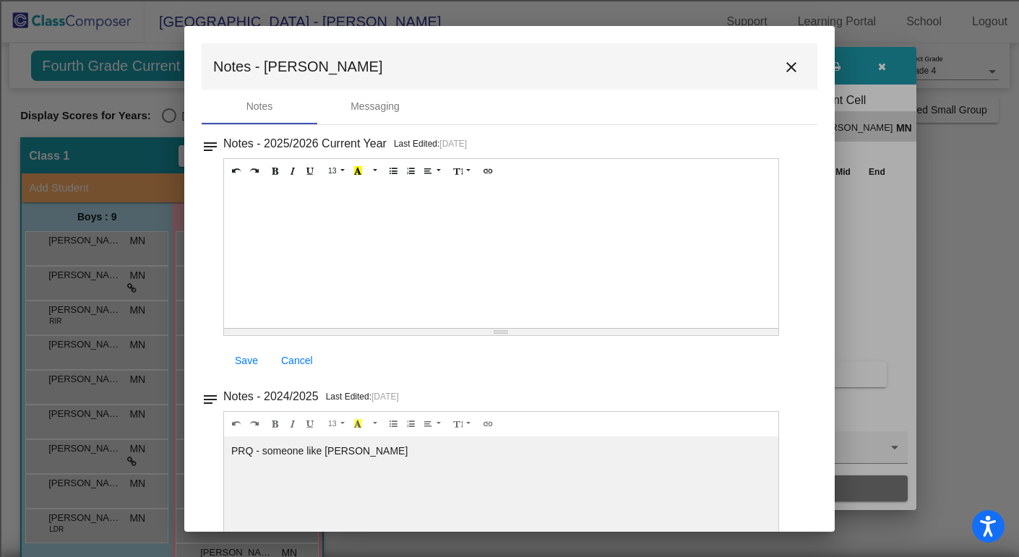
click at [789, 70] on mat-icon "close" at bounding box center [791, 67] width 17 height 17
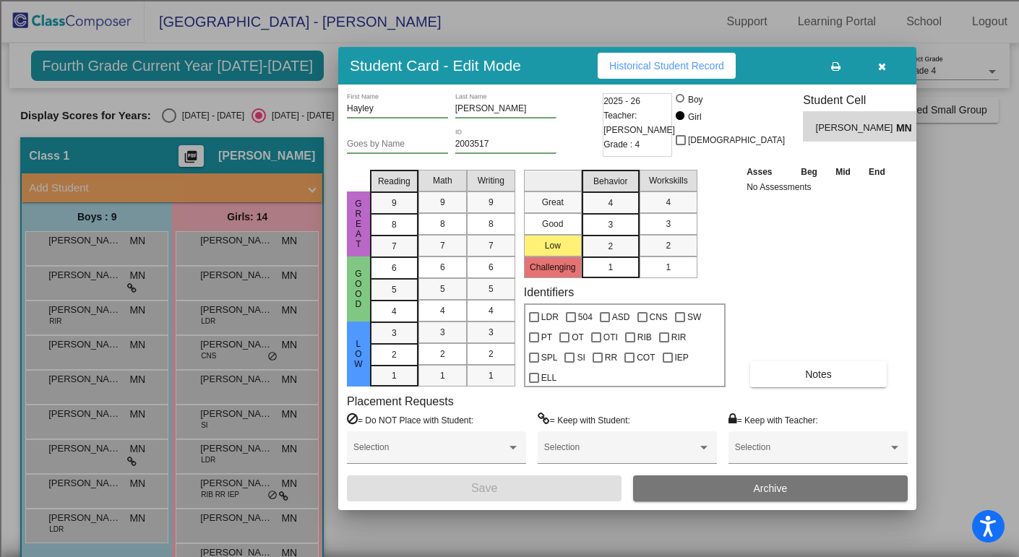
click at [887, 65] on button "button" at bounding box center [881, 66] width 46 height 26
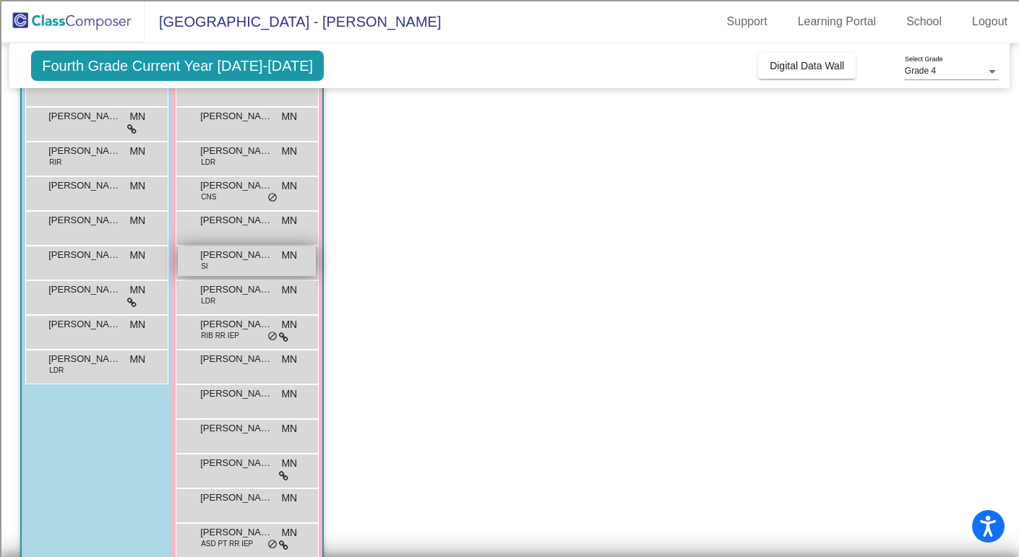
scroll to position [160, 0]
click at [233, 268] on div "[PERSON_NAME] SI MN lock do_not_disturb_alt" at bounding box center [247, 261] width 138 height 30
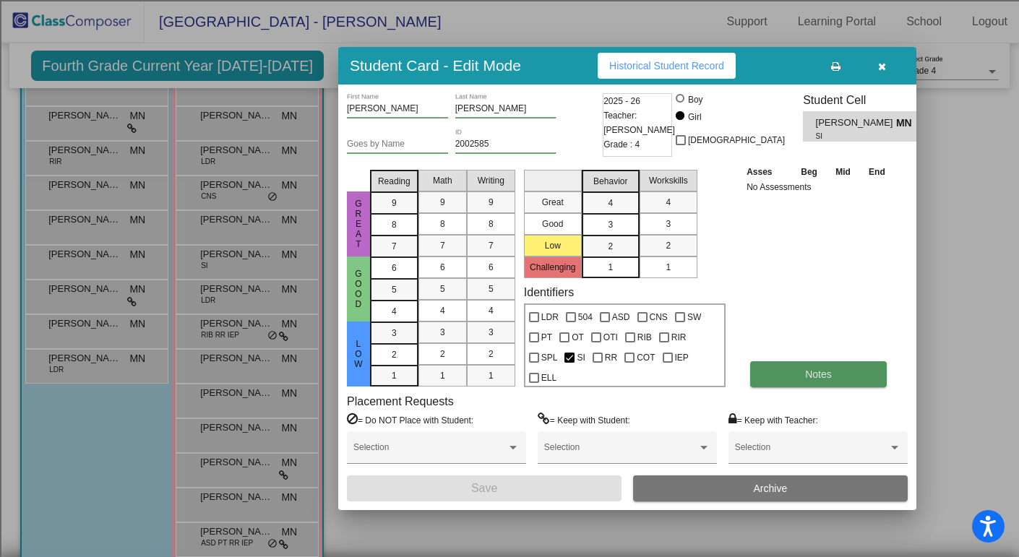
click at [832, 374] on button "Notes" at bounding box center [818, 374] width 137 height 26
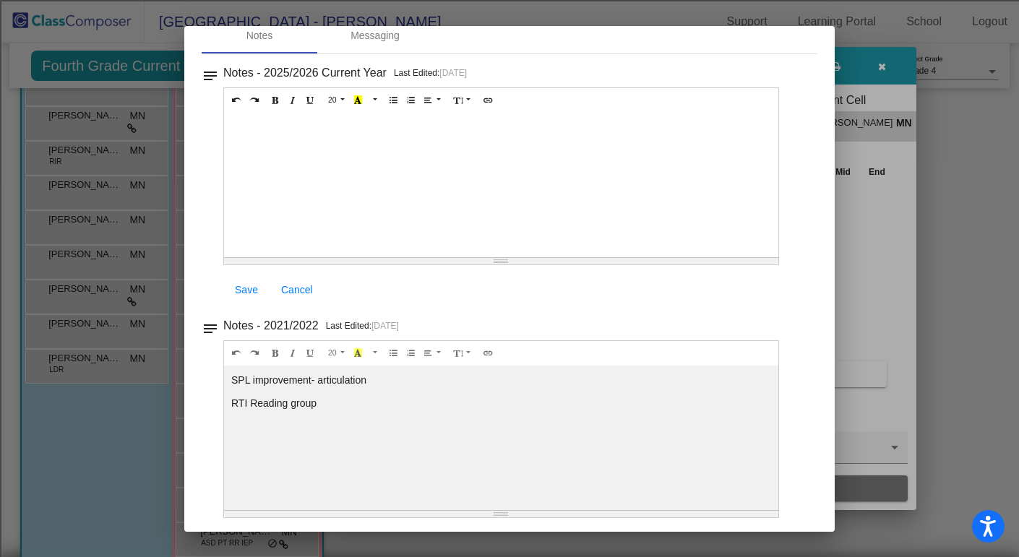
scroll to position [0, 0]
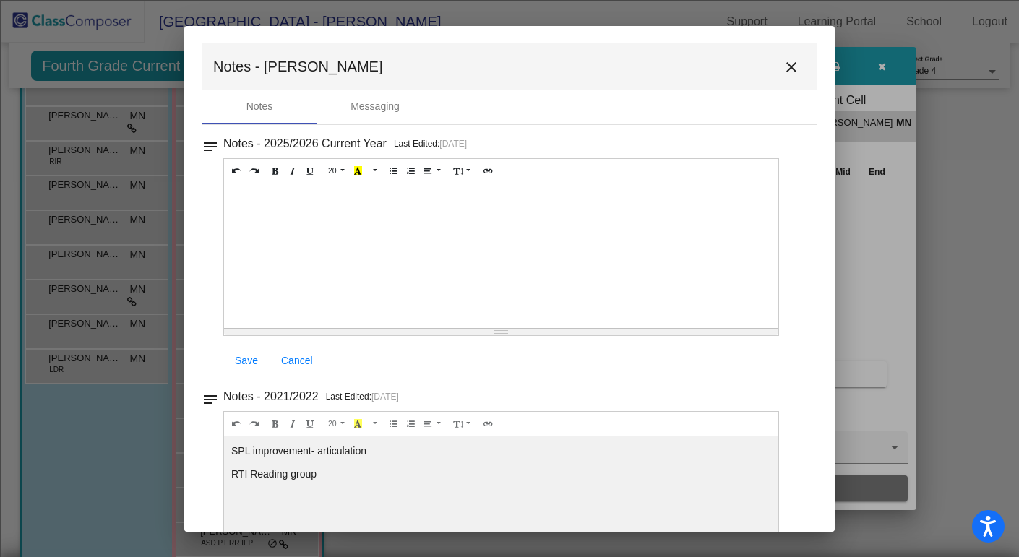
click at [785, 67] on mat-icon "close" at bounding box center [791, 67] width 17 height 17
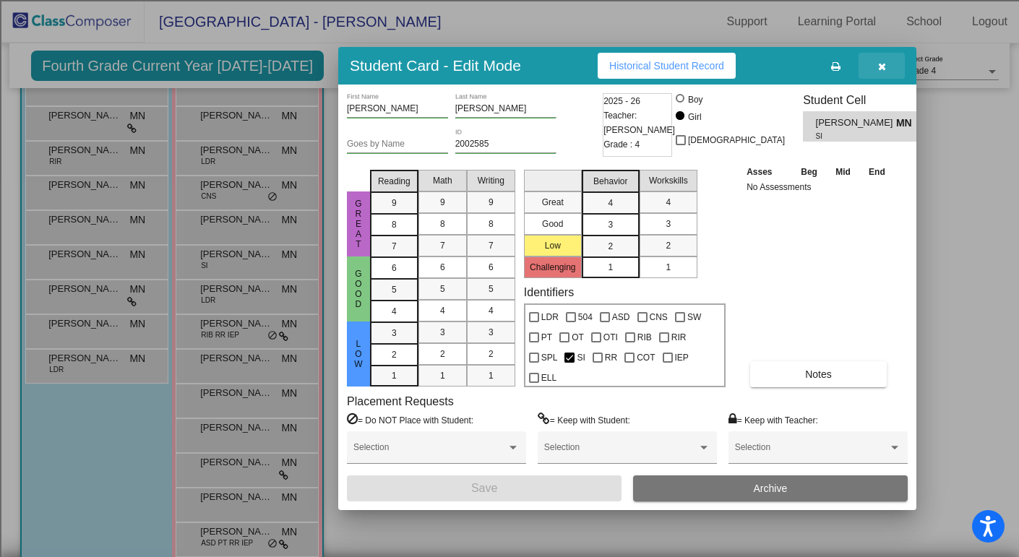
click at [882, 67] on icon "button" at bounding box center [882, 66] width 8 height 10
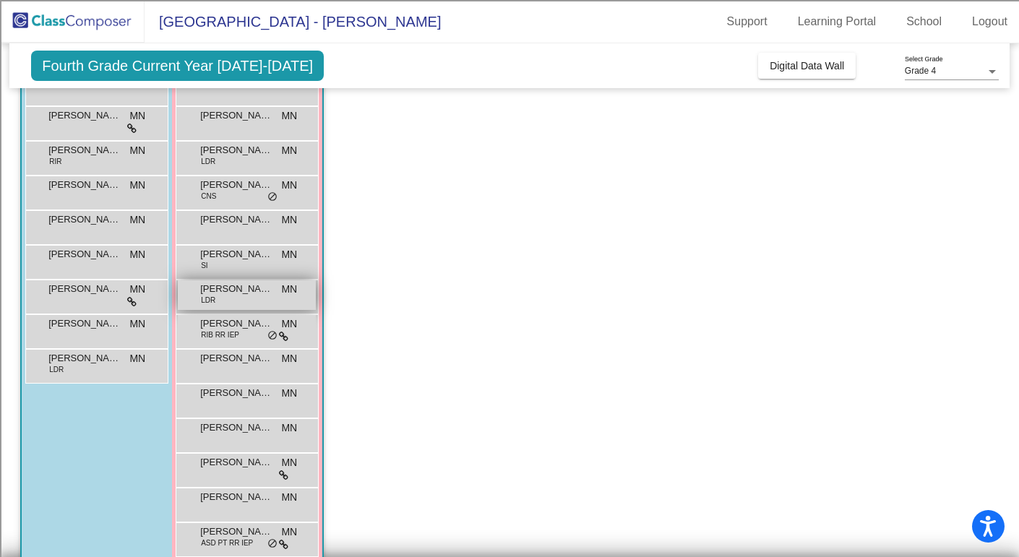
click at [245, 297] on div "[PERSON_NAME] LDR MN lock do_not_disturb_alt" at bounding box center [247, 295] width 138 height 30
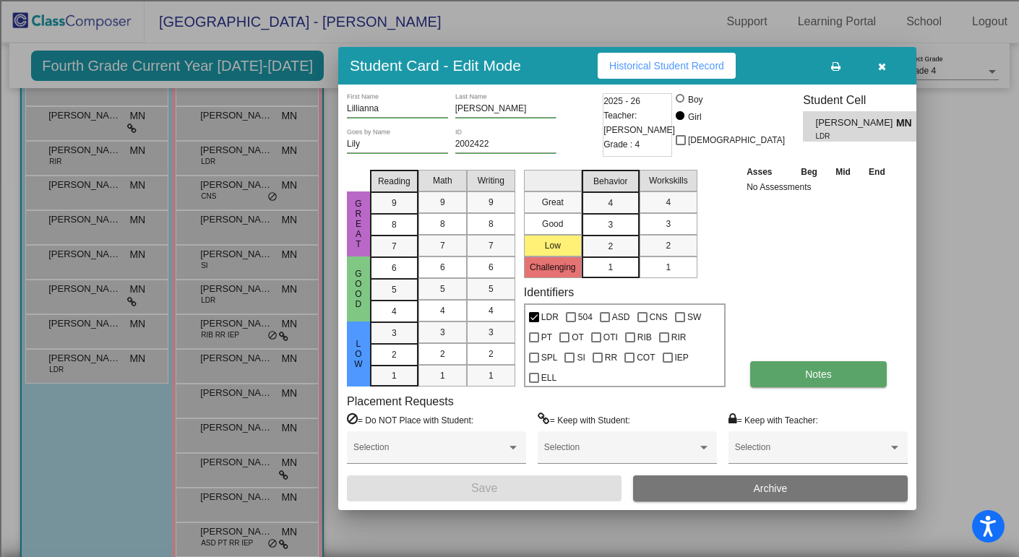
click at [784, 377] on button "Notes" at bounding box center [818, 374] width 137 height 26
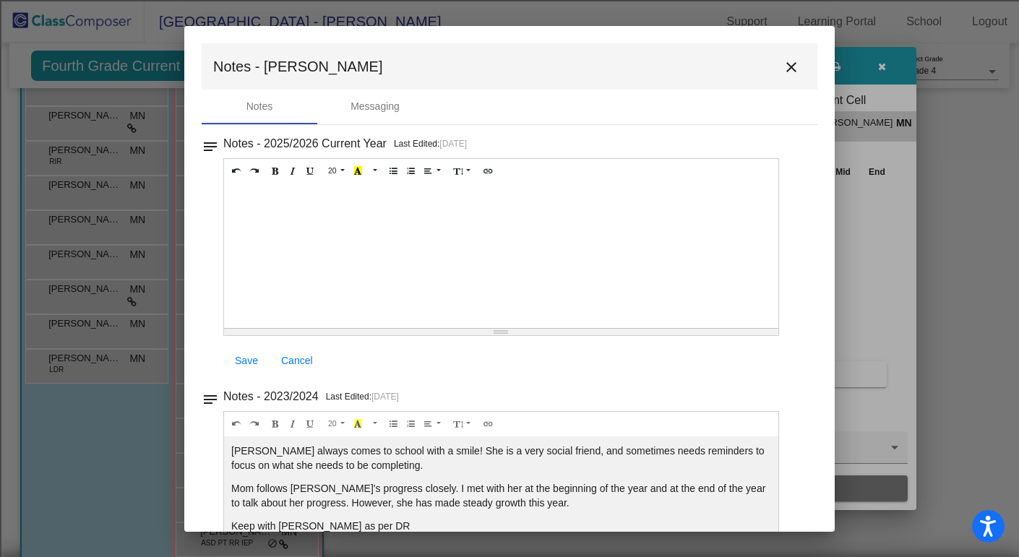
click at [787, 68] on mat-icon "close" at bounding box center [791, 67] width 17 height 17
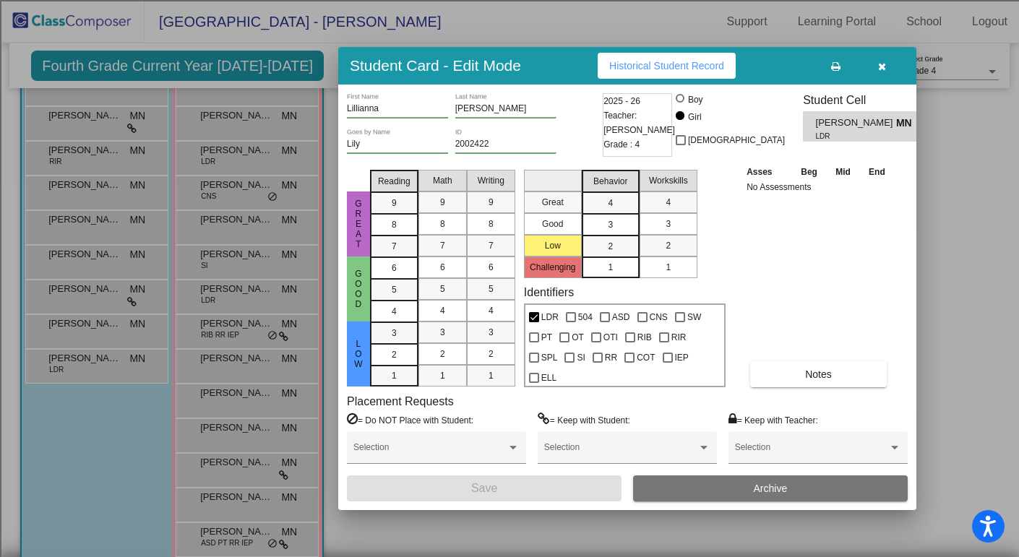
click at [882, 67] on icon "button" at bounding box center [882, 66] width 8 height 10
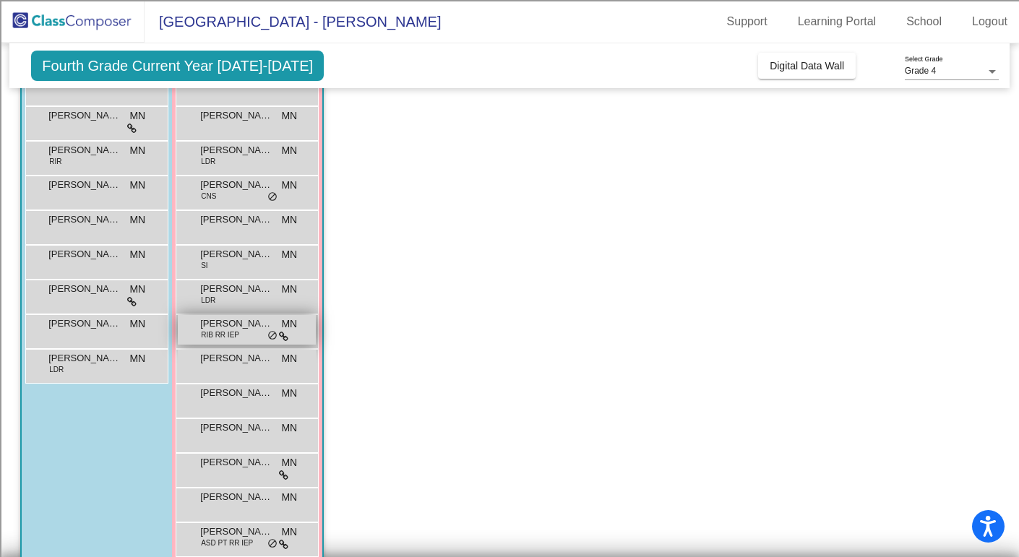
click at [243, 327] on span "[PERSON_NAME]" at bounding box center [236, 323] width 72 height 14
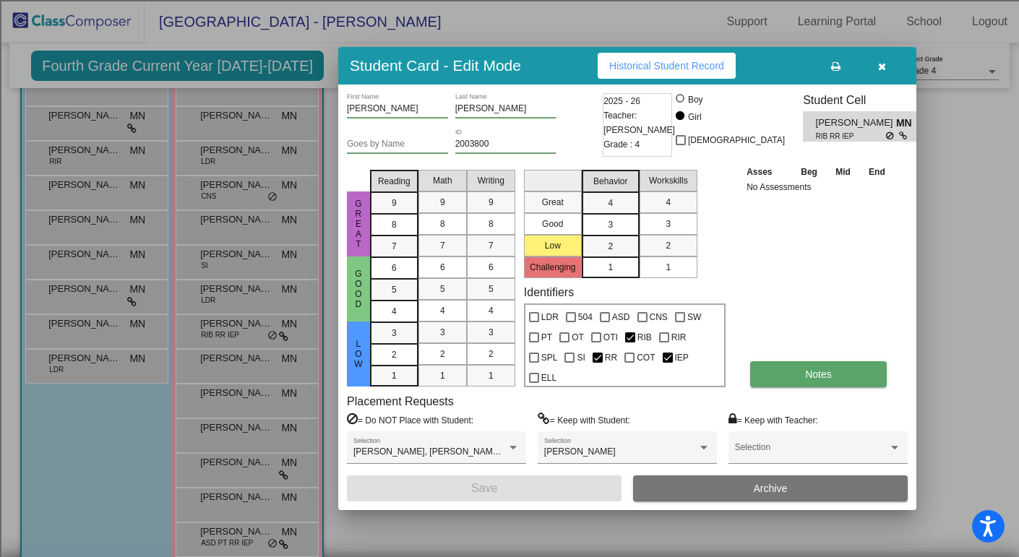
click at [788, 376] on button "Notes" at bounding box center [818, 374] width 137 height 26
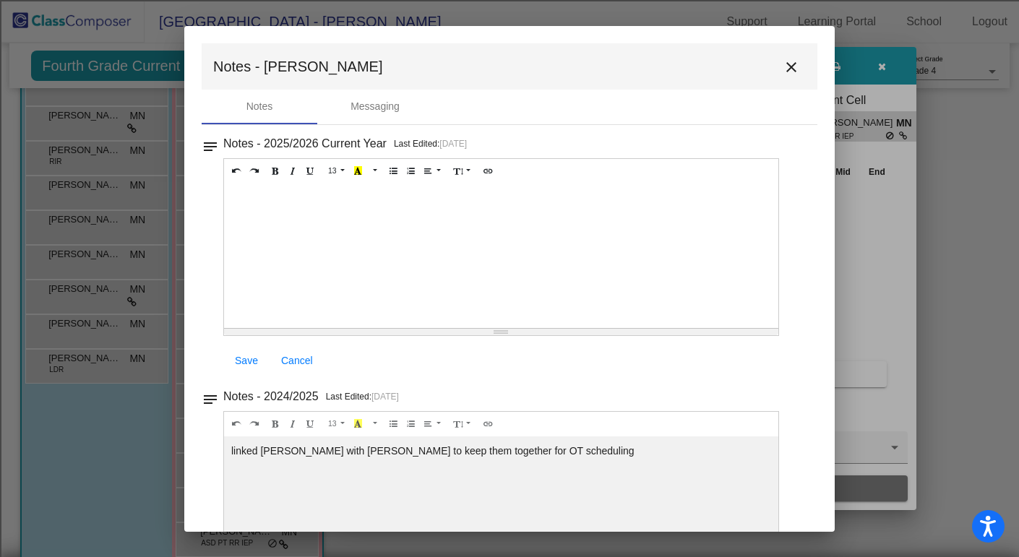
click at [784, 70] on mat-icon "close" at bounding box center [791, 67] width 17 height 17
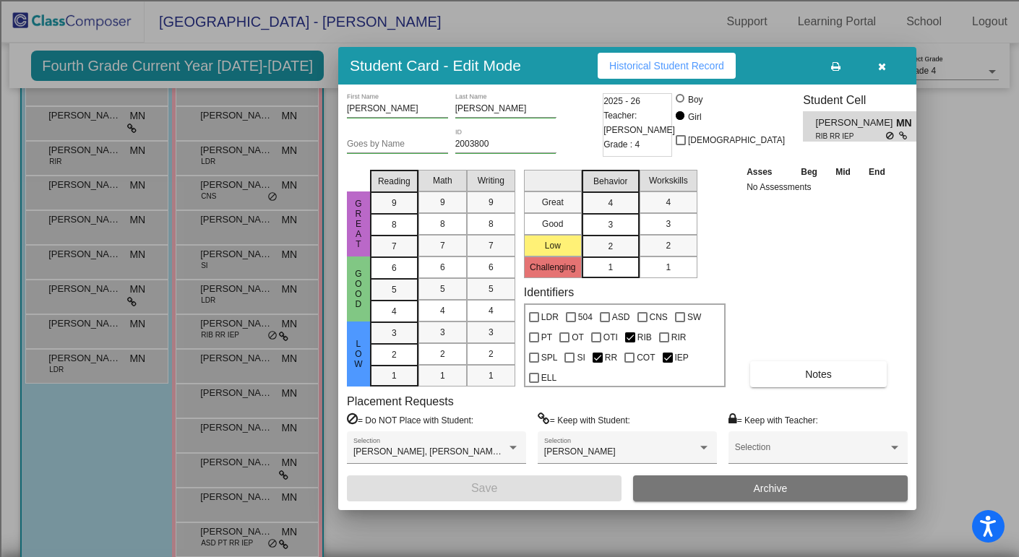
click at [887, 61] on button "button" at bounding box center [881, 66] width 46 height 26
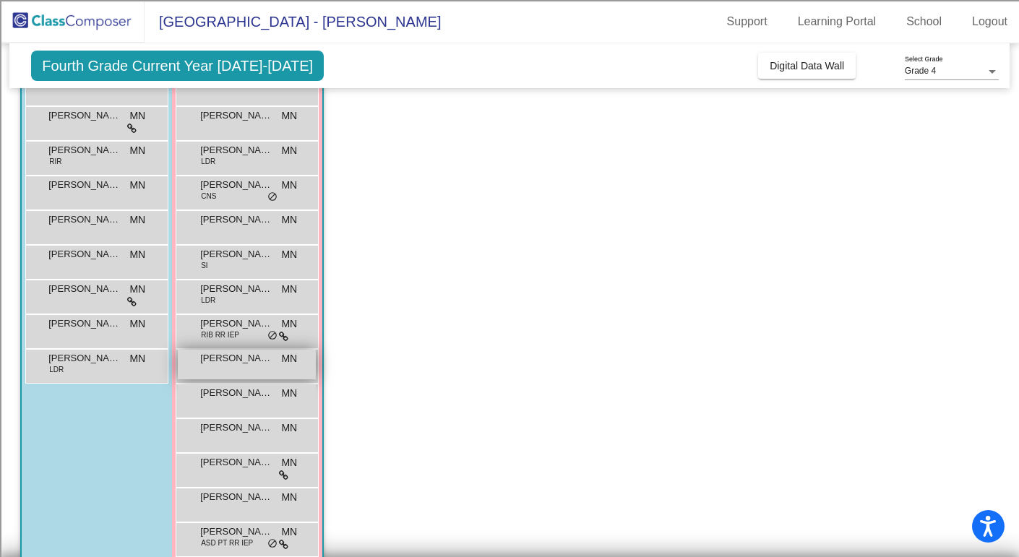
click at [220, 359] on span "[PERSON_NAME]" at bounding box center [236, 358] width 72 height 14
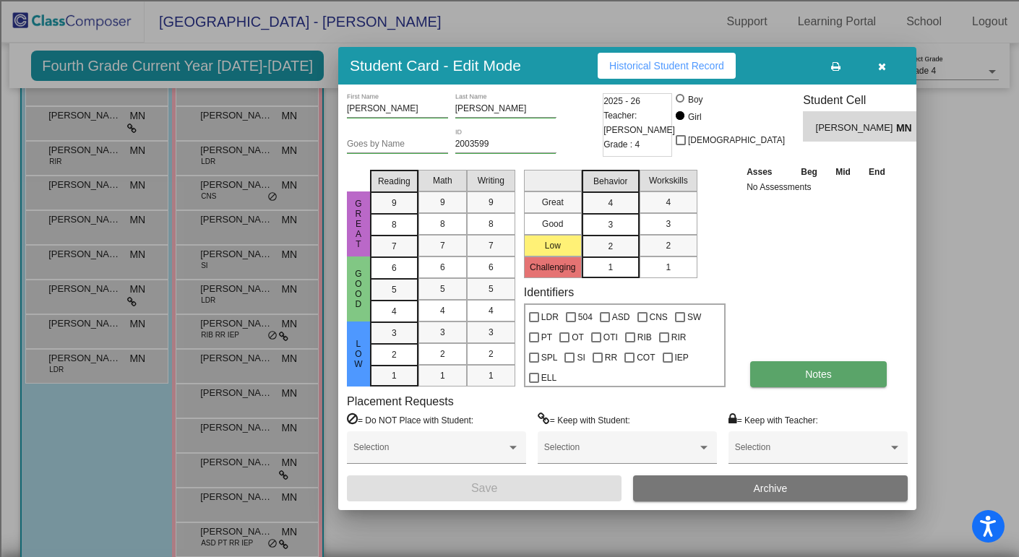
click at [799, 381] on button "Notes" at bounding box center [818, 374] width 137 height 26
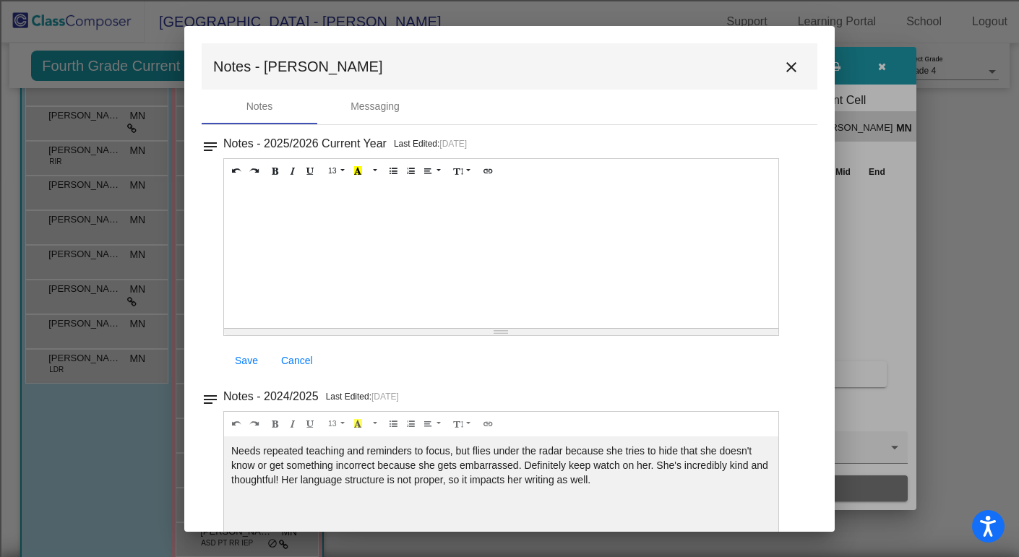
click at [785, 61] on mat-icon "close" at bounding box center [791, 67] width 17 height 17
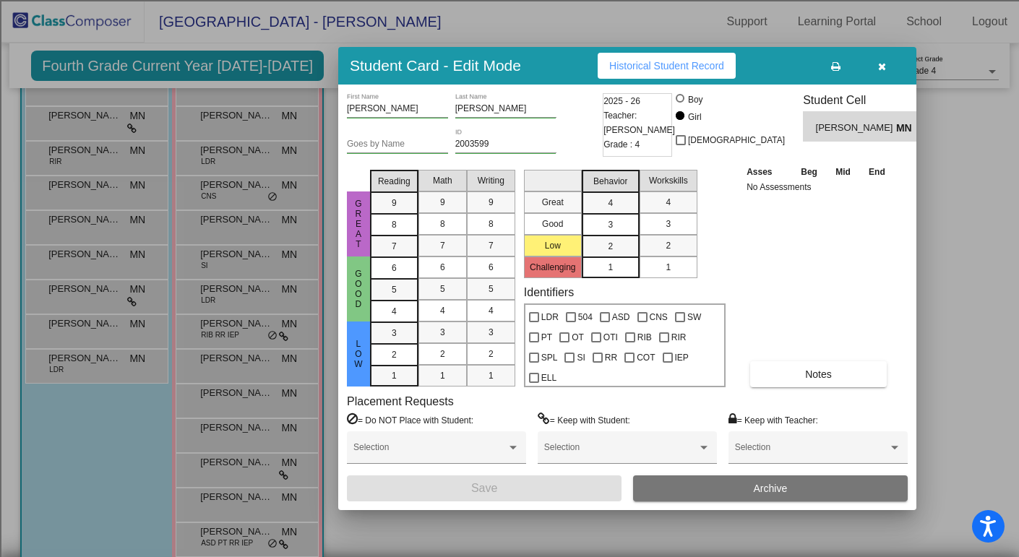
click at [879, 64] on icon "button" at bounding box center [882, 66] width 8 height 10
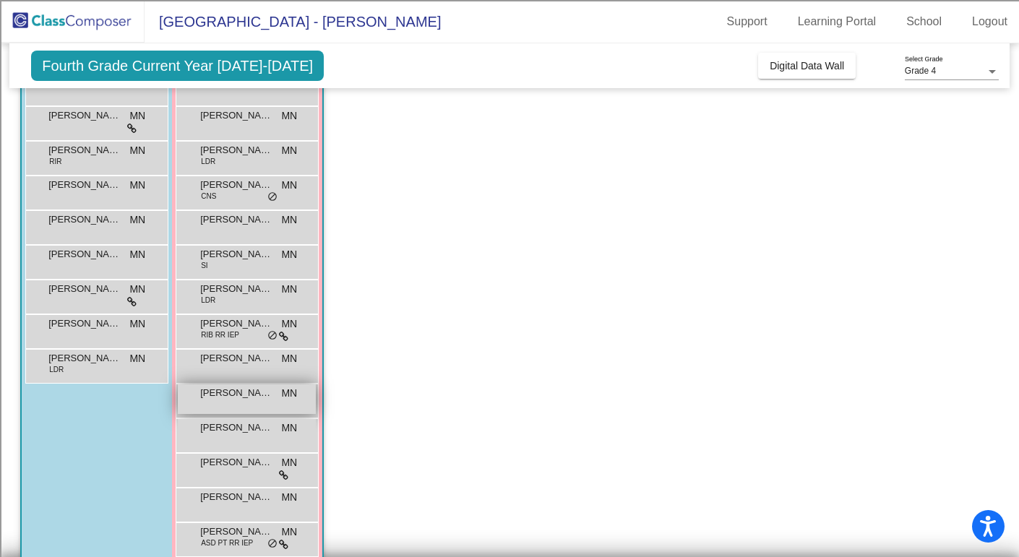
click at [248, 400] on div "[PERSON_NAME] MN lock do_not_disturb_alt" at bounding box center [247, 399] width 138 height 30
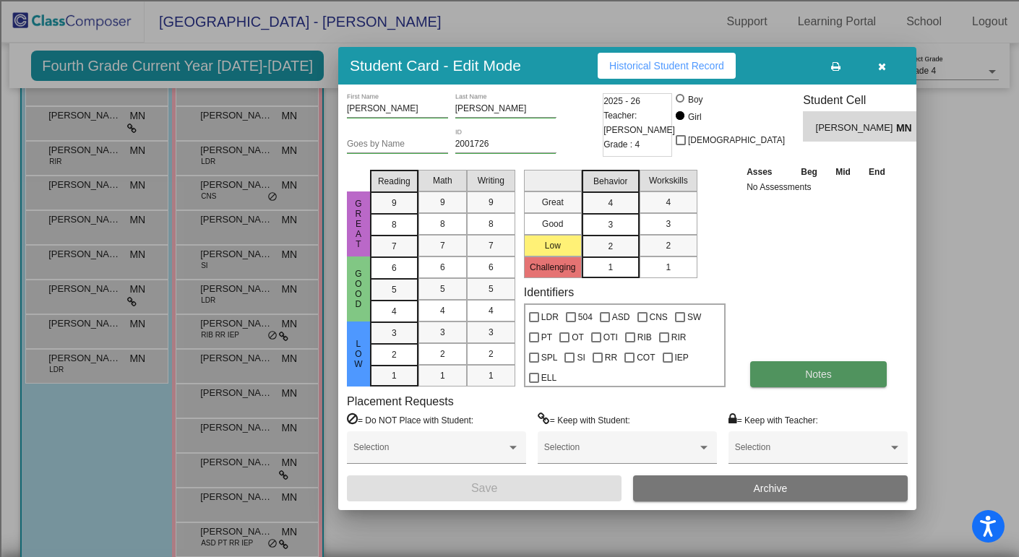
click at [796, 380] on button "Notes" at bounding box center [818, 374] width 137 height 26
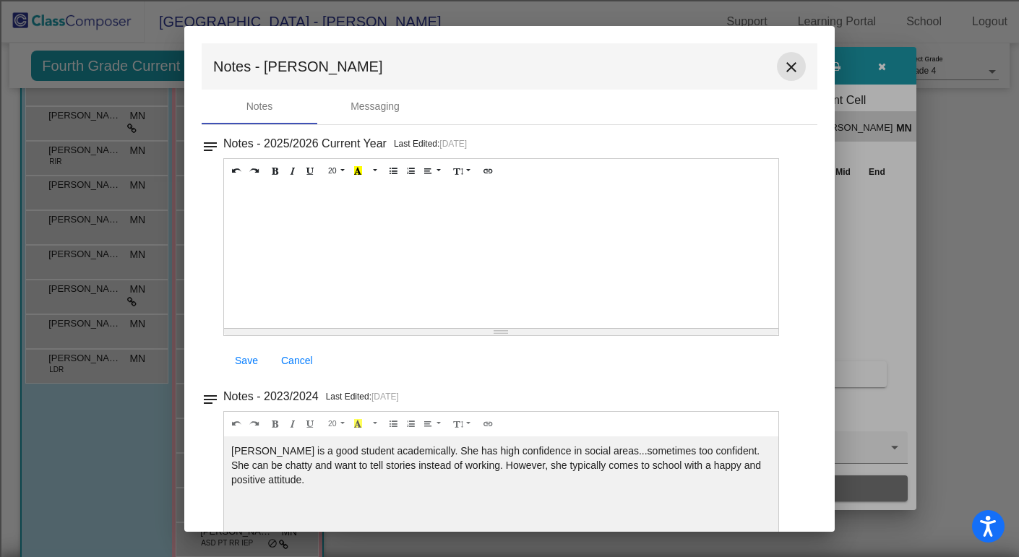
click at [788, 61] on mat-icon "close" at bounding box center [791, 67] width 17 height 17
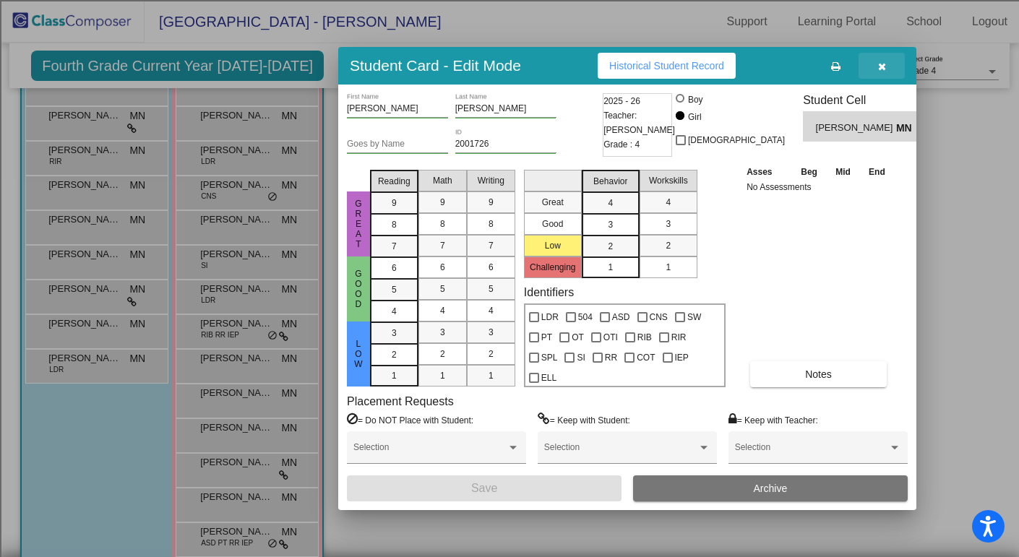
click at [883, 67] on icon "button" at bounding box center [882, 66] width 8 height 10
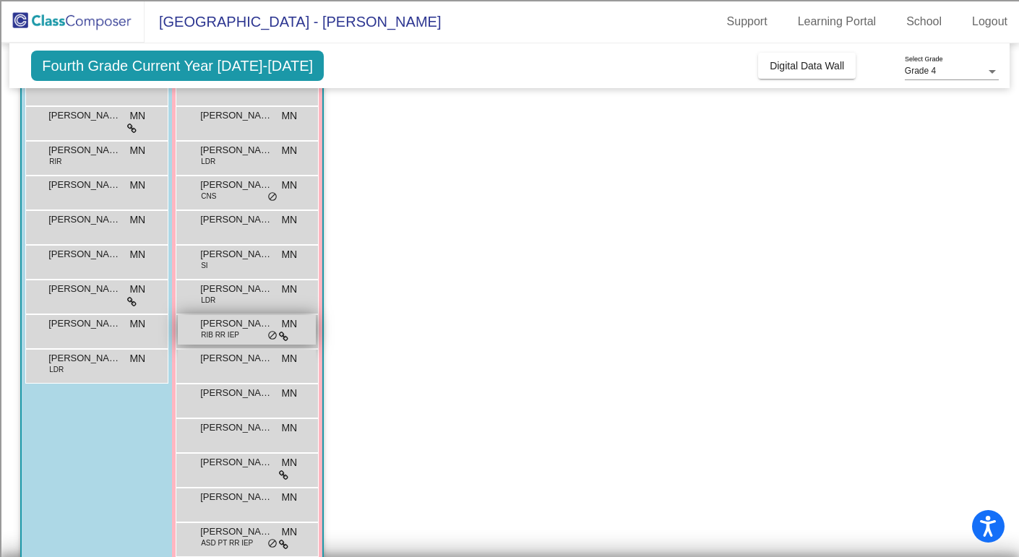
scroll to position [182, 0]
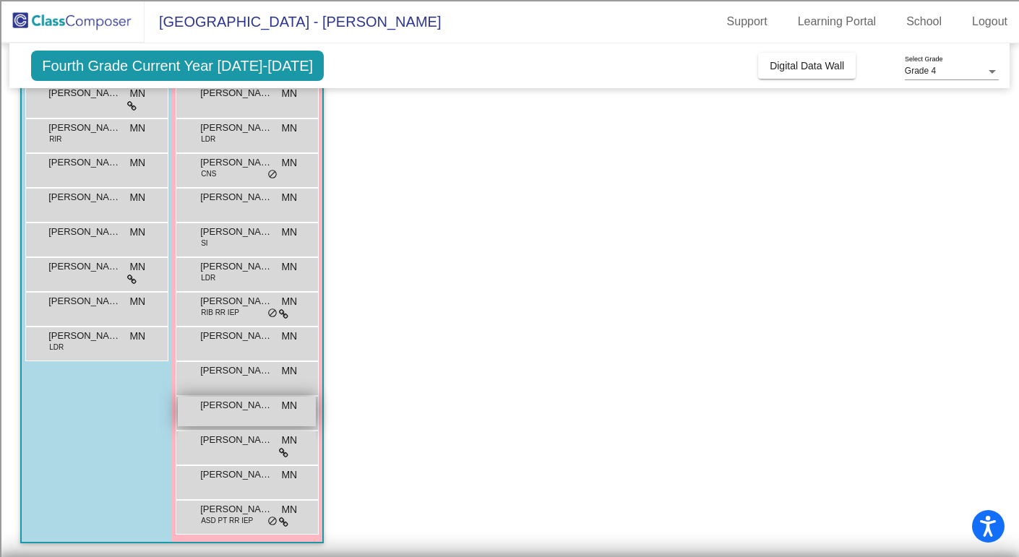
click at [256, 418] on div "[PERSON_NAME] MN lock do_not_disturb_alt" at bounding box center [247, 412] width 138 height 30
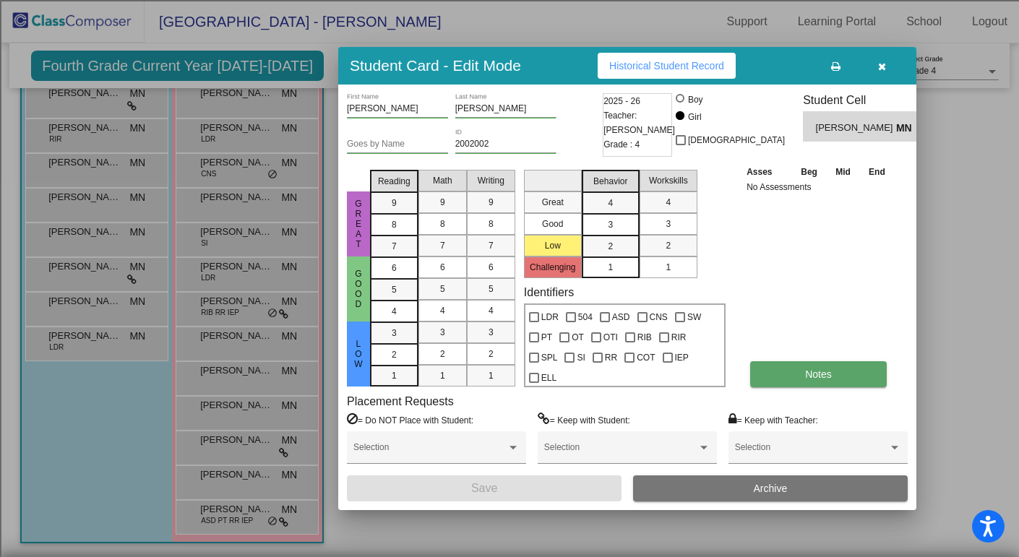
click at [853, 368] on button "Notes" at bounding box center [818, 374] width 137 height 26
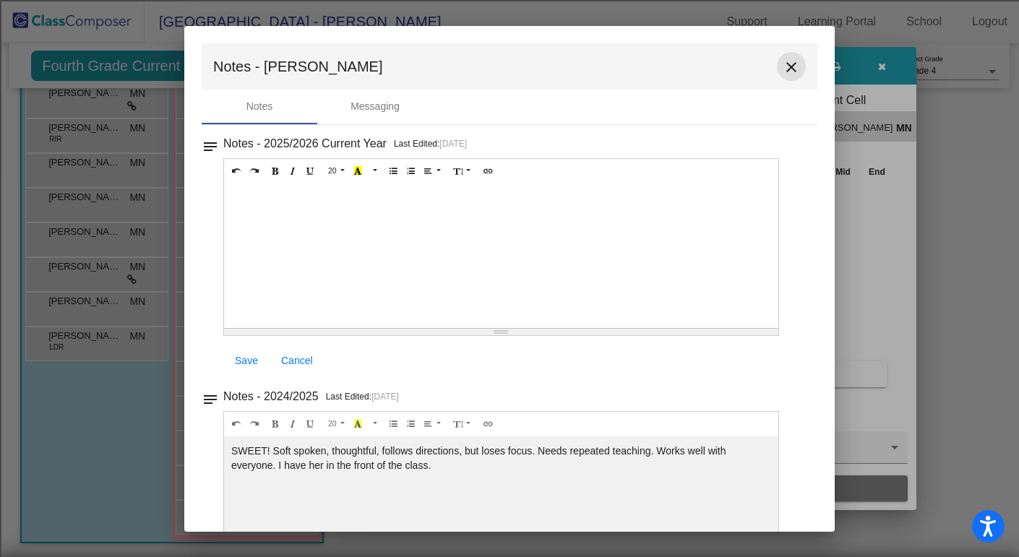
click at [783, 66] on mat-icon "close" at bounding box center [791, 67] width 17 height 17
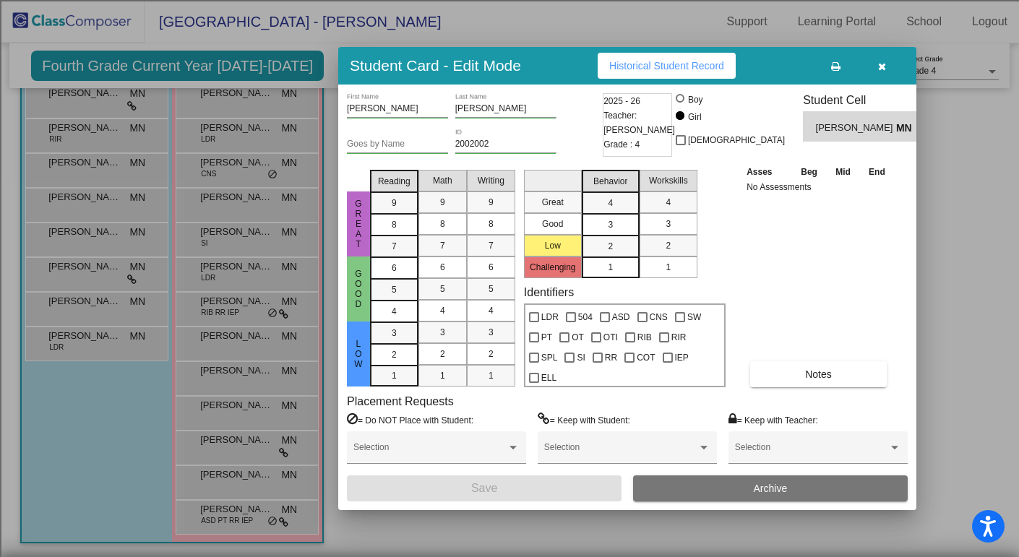
click at [882, 65] on icon "button" at bounding box center [882, 66] width 8 height 10
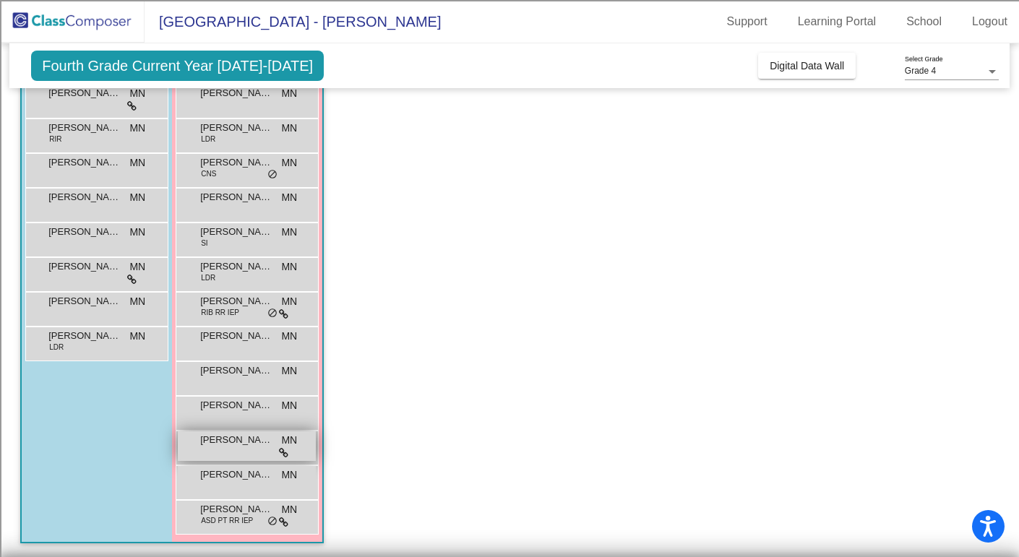
click at [242, 450] on div "[PERSON_NAME] MN lock do_not_disturb_alt" at bounding box center [247, 446] width 138 height 30
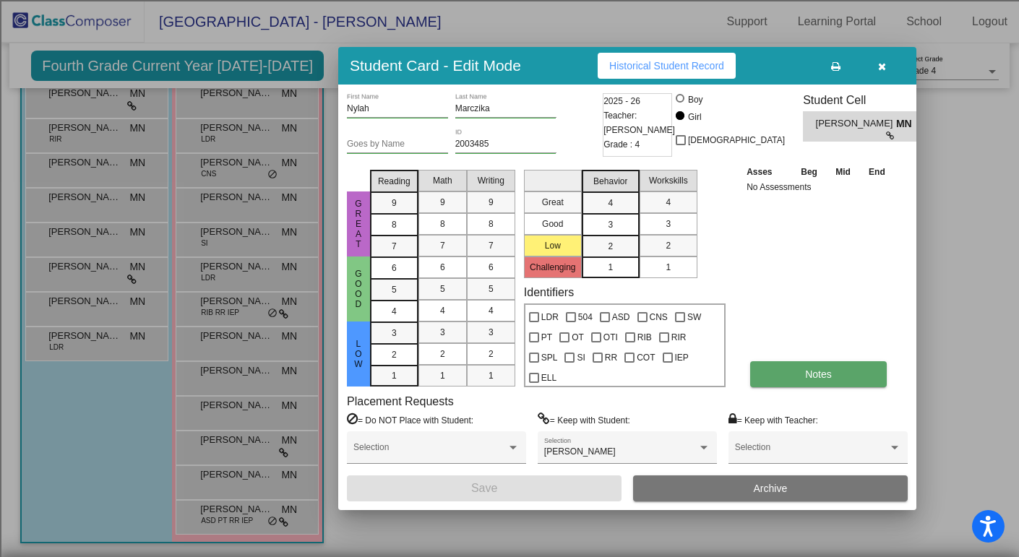
click at [796, 378] on button "Notes" at bounding box center [818, 374] width 137 height 26
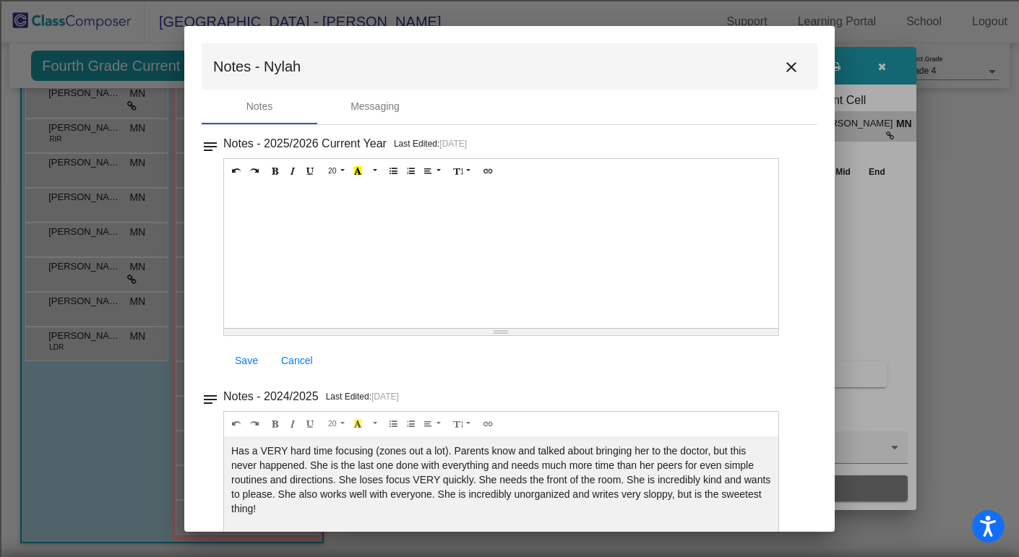
click at [789, 61] on mat-icon "close" at bounding box center [791, 67] width 17 height 17
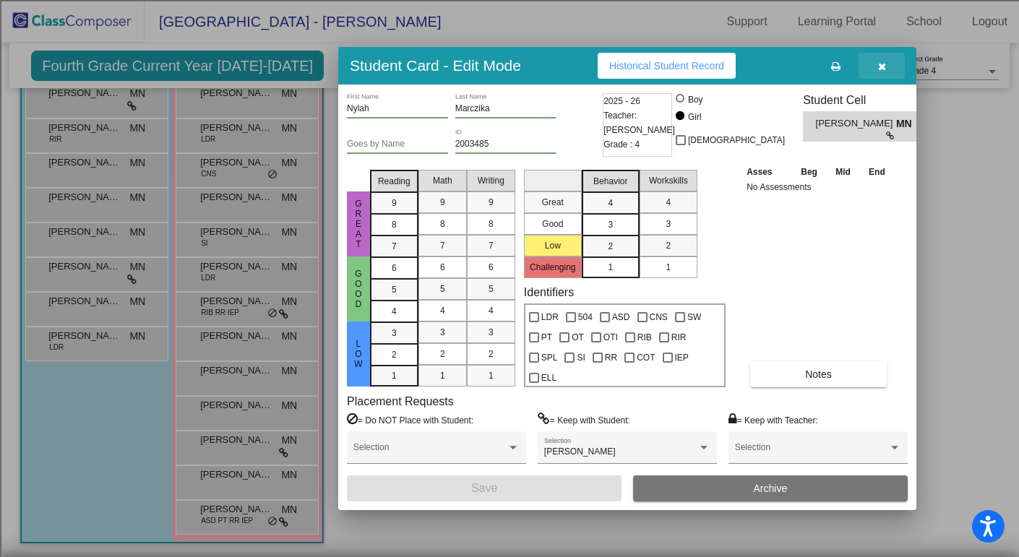
click at [882, 64] on icon "button" at bounding box center [882, 66] width 8 height 10
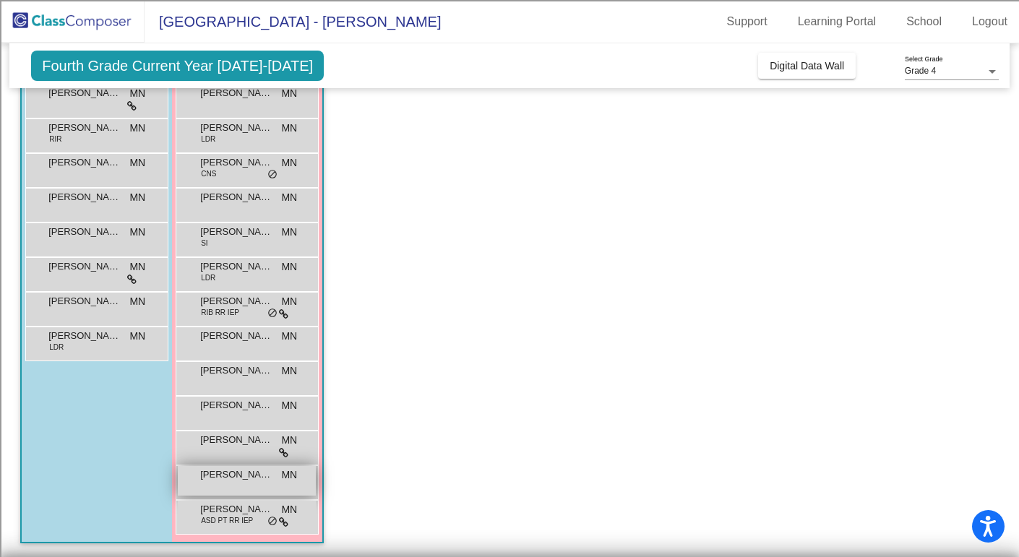
click at [233, 481] on div "[PERSON_NAME] MN lock do_not_disturb_alt" at bounding box center [247, 481] width 138 height 30
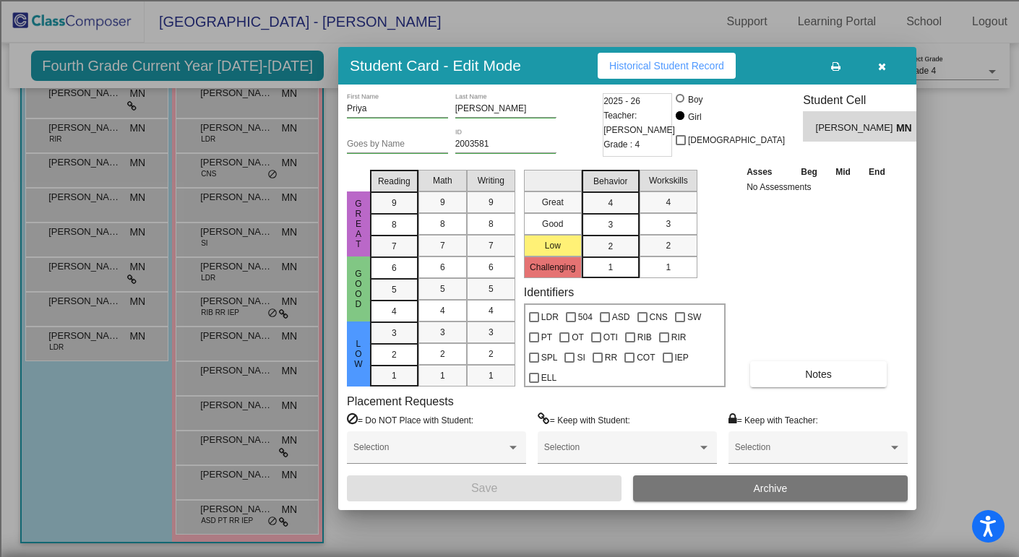
click at [801, 389] on div "Priya First Name [PERSON_NAME] Last Name Goes by Name 2003581 ID 2025 - 26 Teac…" at bounding box center [627, 297] width 561 height 408
click at [805, 373] on span "Notes" at bounding box center [818, 375] width 27 height 12
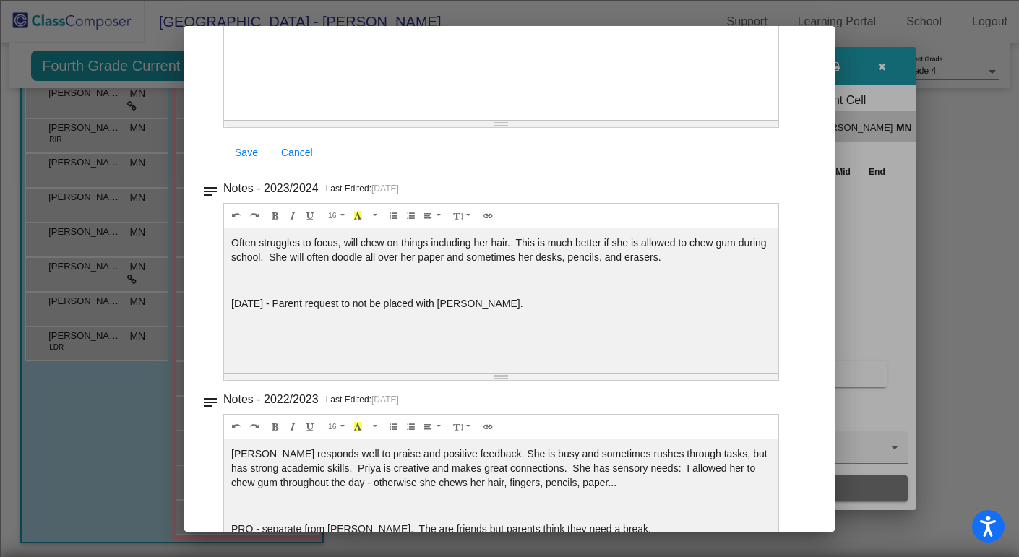
scroll to position [0, 0]
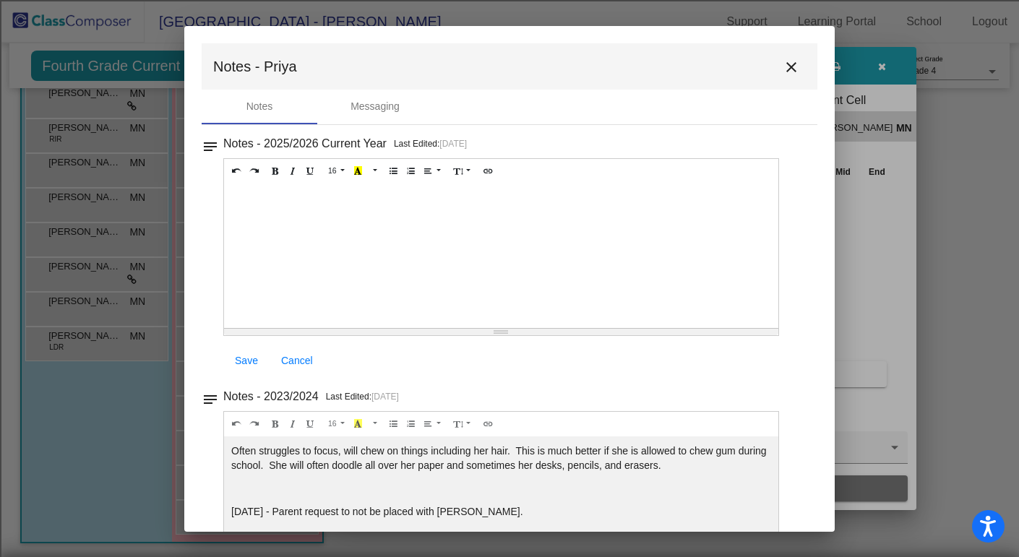
click at [785, 68] on mat-icon "close" at bounding box center [791, 67] width 17 height 17
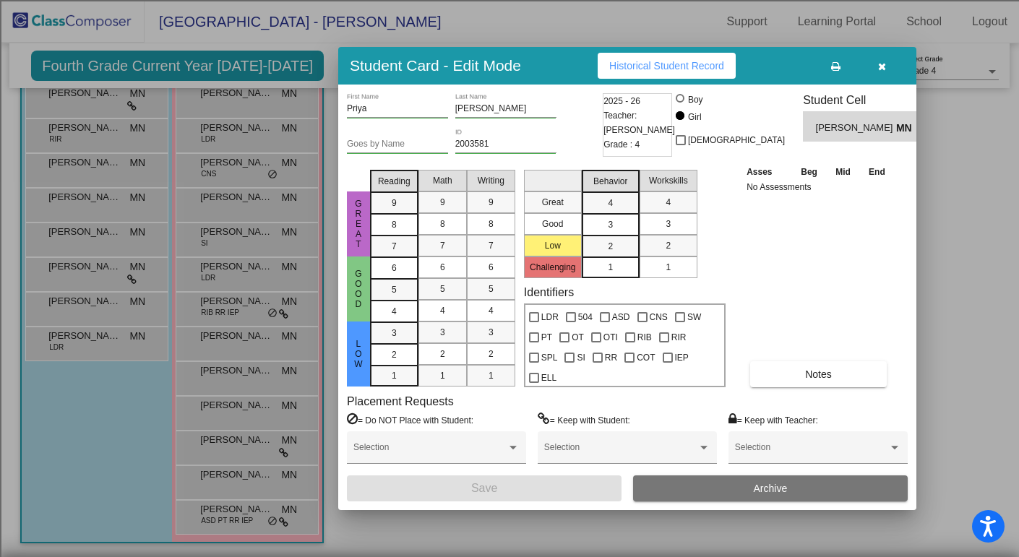
click at [886, 67] on button "button" at bounding box center [881, 66] width 46 height 26
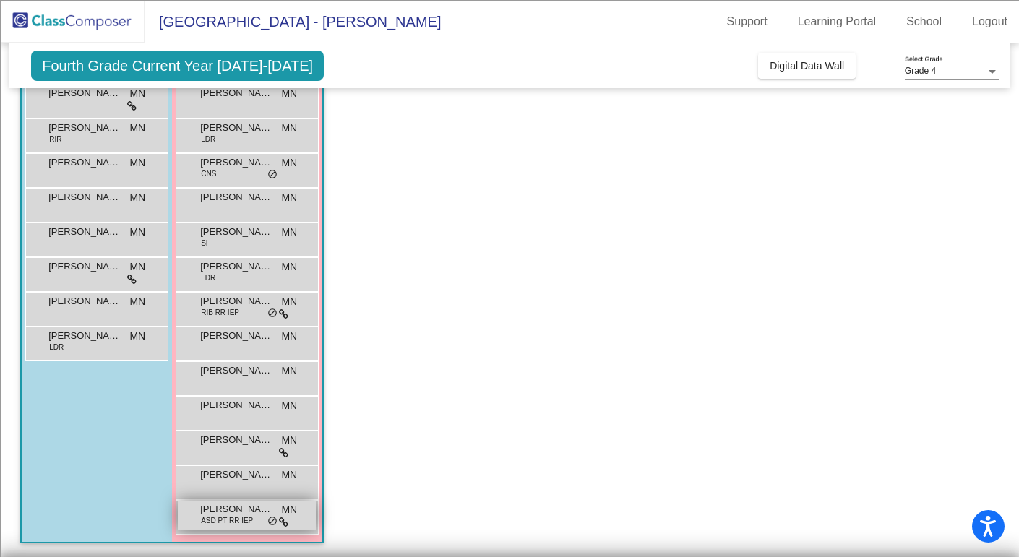
click at [243, 508] on span "[PERSON_NAME]" at bounding box center [236, 509] width 72 height 14
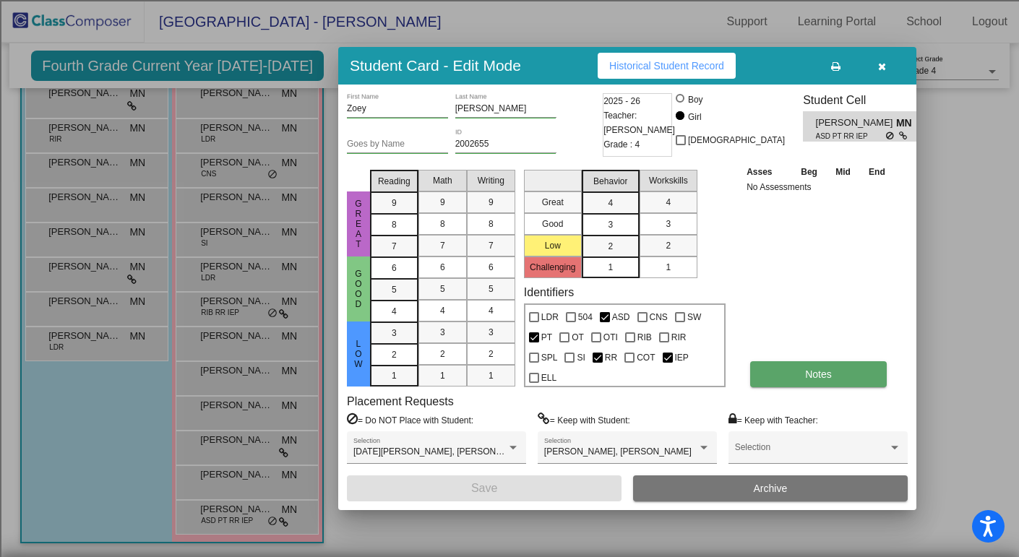
click at [841, 376] on button "Notes" at bounding box center [818, 374] width 137 height 26
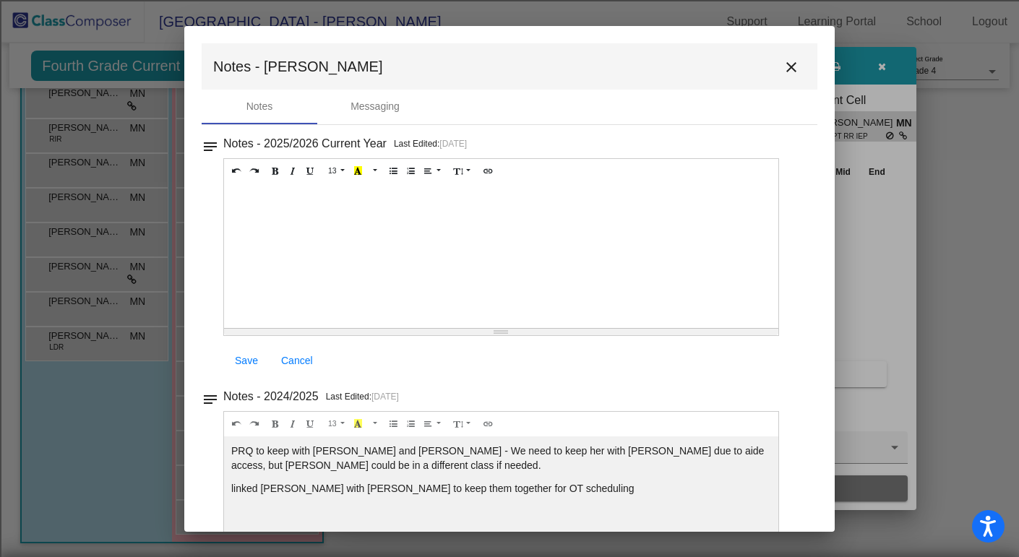
click at [786, 65] on mat-icon "close" at bounding box center [791, 67] width 17 height 17
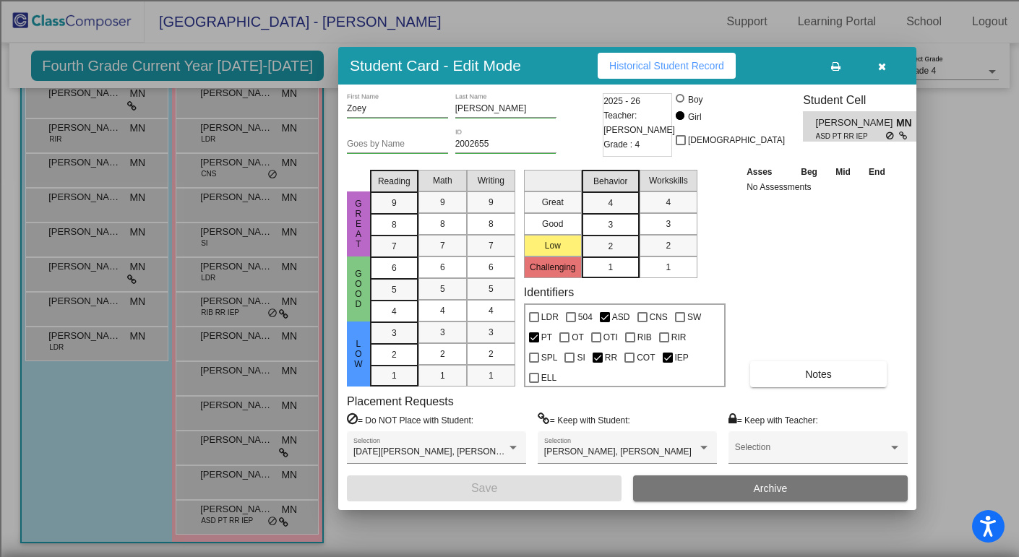
click at [882, 64] on icon "button" at bounding box center [882, 66] width 8 height 10
